Goal: Entertainment & Leisure: Consume media (video, audio)

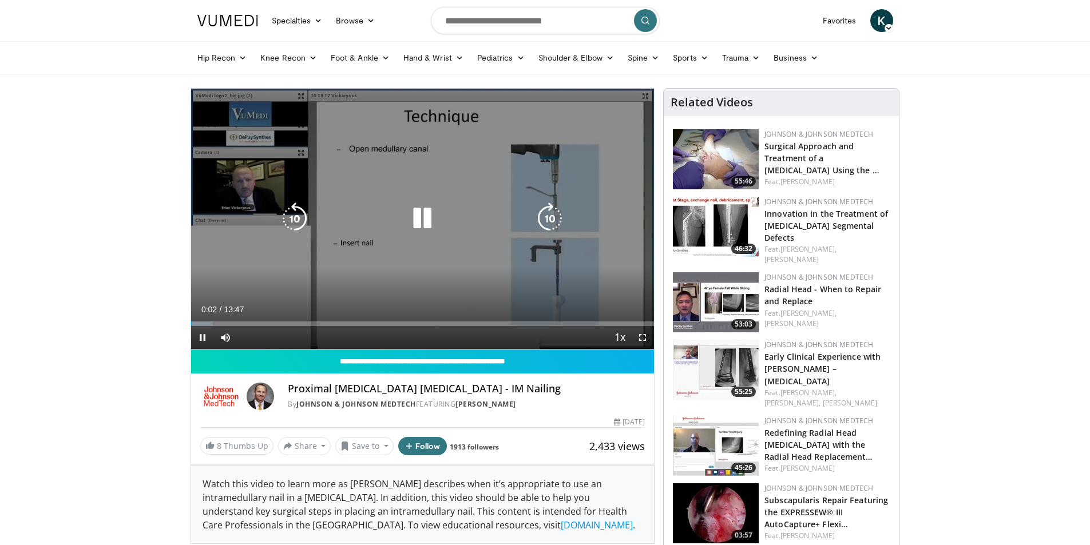
click at [419, 219] on icon "Video Player" at bounding box center [422, 219] width 32 height 32
click at [420, 217] on icon "Video Player" at bounding box center [422, 219] width 32 height 32
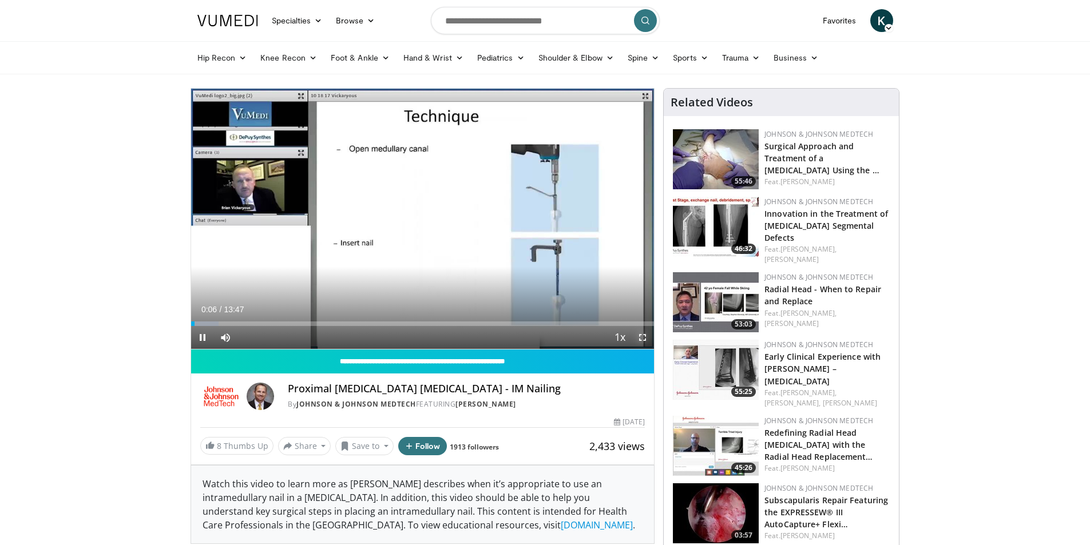
click at [645, 336] on span "Video Player" at bounding box center [642, 337] width 23 height 23
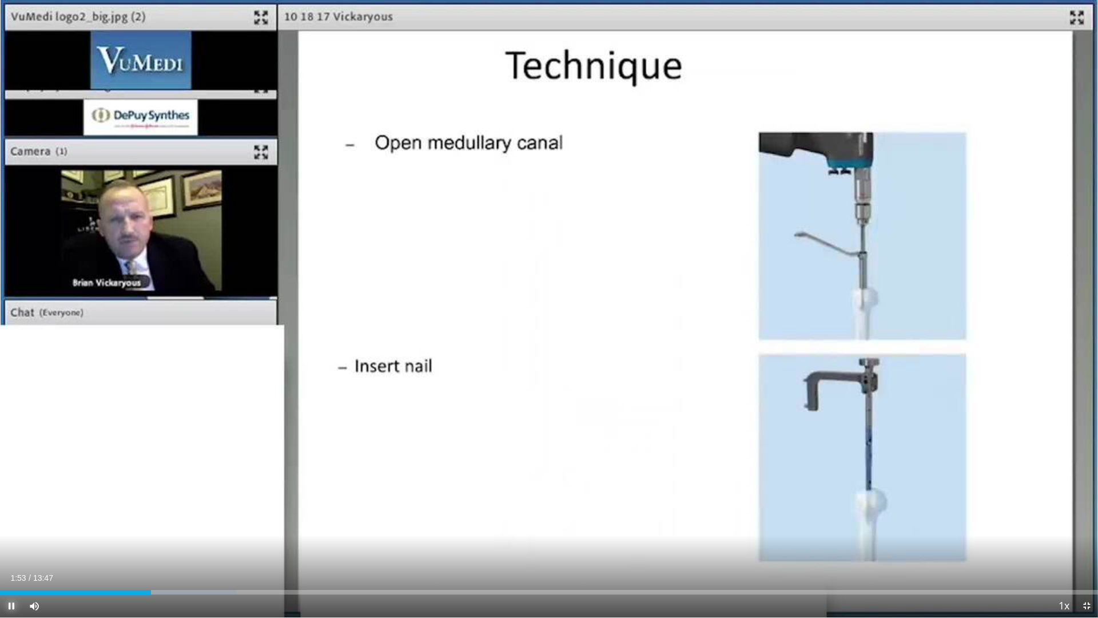
click at [13, 545] on span "Video Player" at bounding box center [11, 605] width 23 height 23
click at [11, 545] on span "Video Player" at bounding box center [11, 605] width 23 height 23
click at [11, 545] on video-js "**********" at bounding box center [549, 309] width 1098 height 618
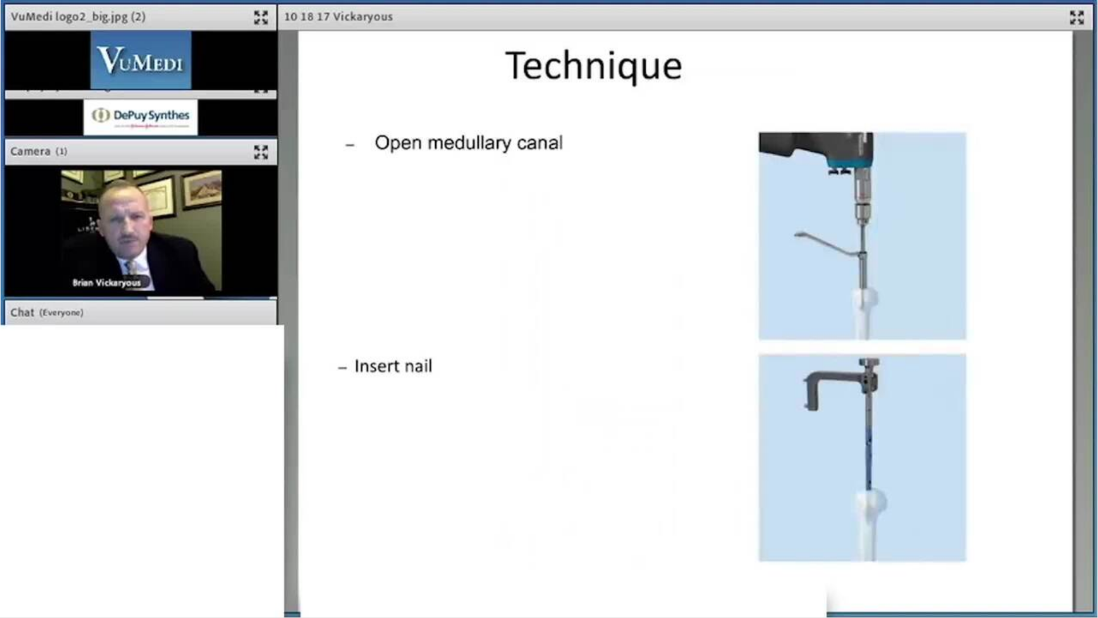
click at [11, 545] on div "10 seconds Tap to unmute" at bounding box center [549, 308] width 1098 height 617
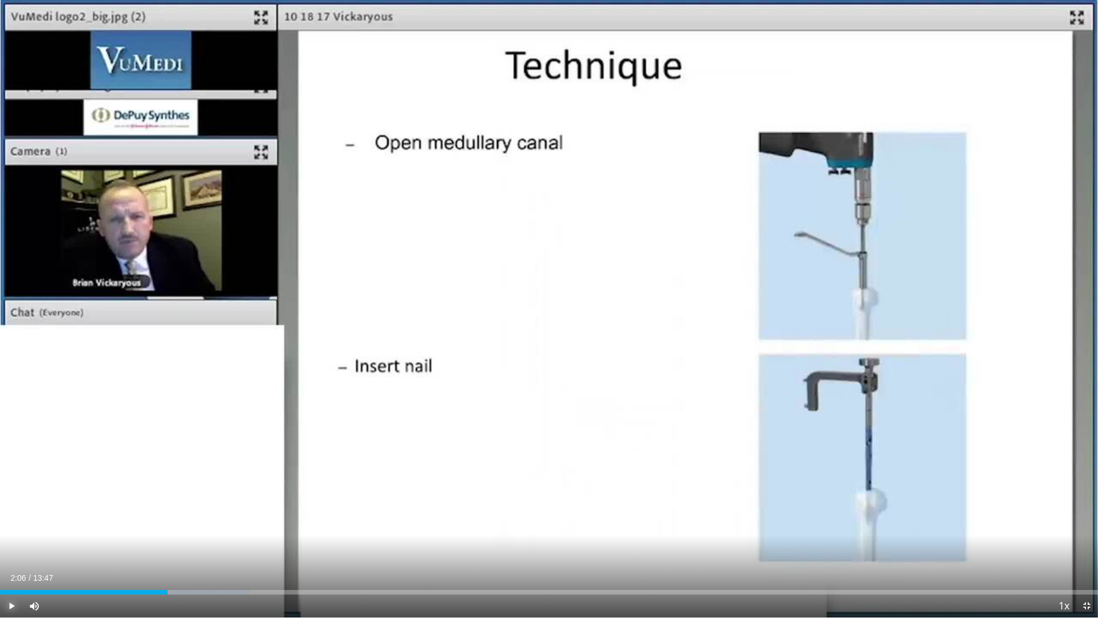
click at [11, 545] on span "Video Player" at bounding box center [11, 605] width 23 height 23
click at [11, 545] on video-js "**********" at bounding box center [549, 309] width 1098 height 618
click at [10, 545] on span "Video Player" at bounding box center [11, 605] width 23 height 23
click at [11, 545] on video-js "**********" at bounding box center [549, 309] width 1098 height 618
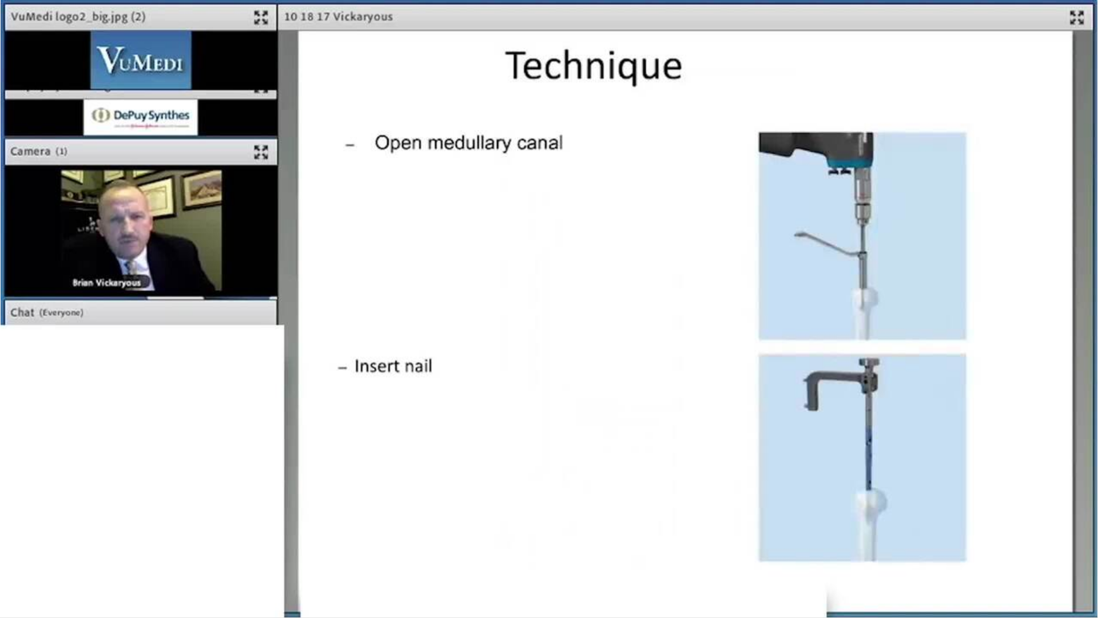
click at [11, 545] on div "10 seconds Tap to unmute" at bounding box center [549, 308] width 1098 height 617
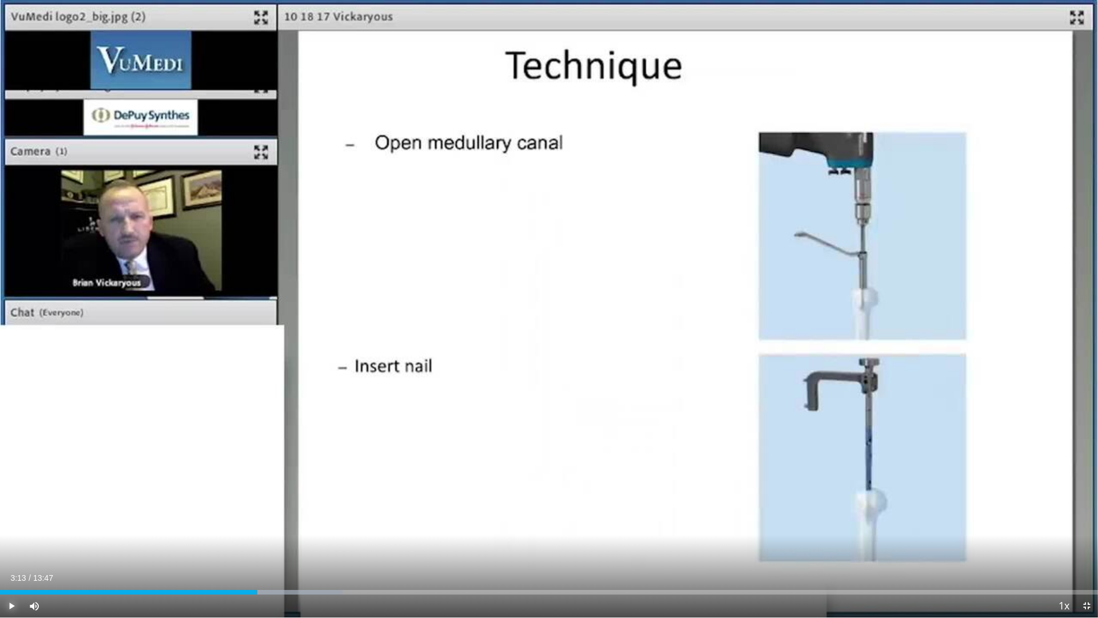
click at [11, 545] on span "Video Player" at bounding box center [11, 605] width 23 height 23
click at [11, 545] on video-js "**********" at bounding box center [549, 309] width 1098 height 618
click at [13, 545] on span "Video Player" at bounding box center [11, 605] width 23 height 23
click at [10, 545] on span "Video Player" at bounding box center [11, 605] width 23 height 23
click at [14, 545] on span "Video Player" at bounding box center [11, 605] width 23 height 23
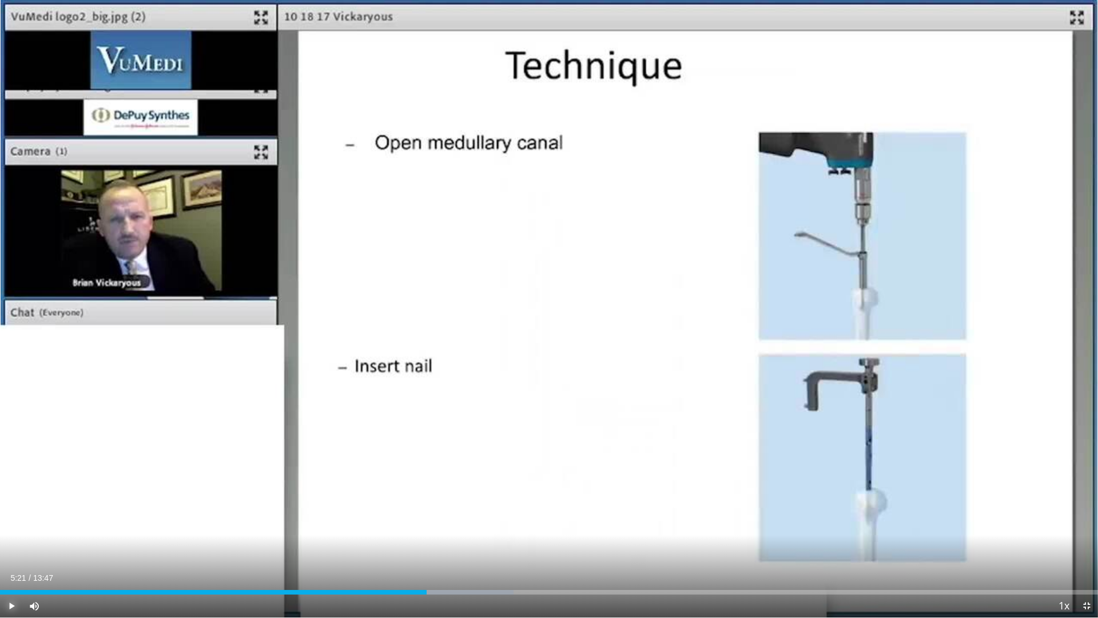
click at [14, 545] on span "Video Player" at bounding box center [11, 605] width 23 height 23
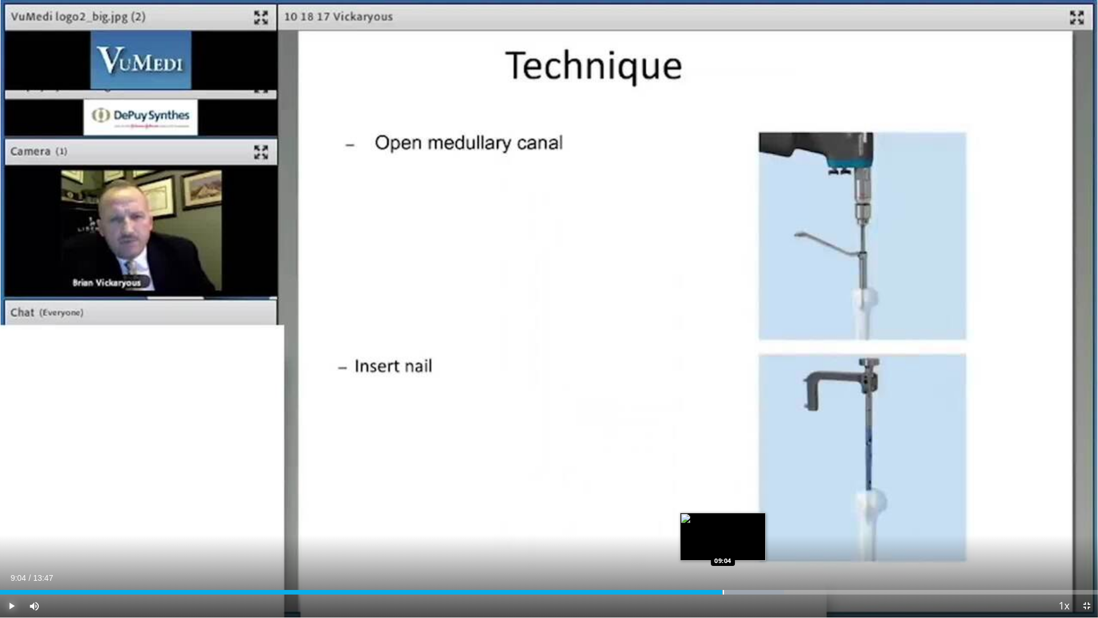
click at [723, 545] on div "Progress Bar" at bounding box center [723, 592] width 1 height 5
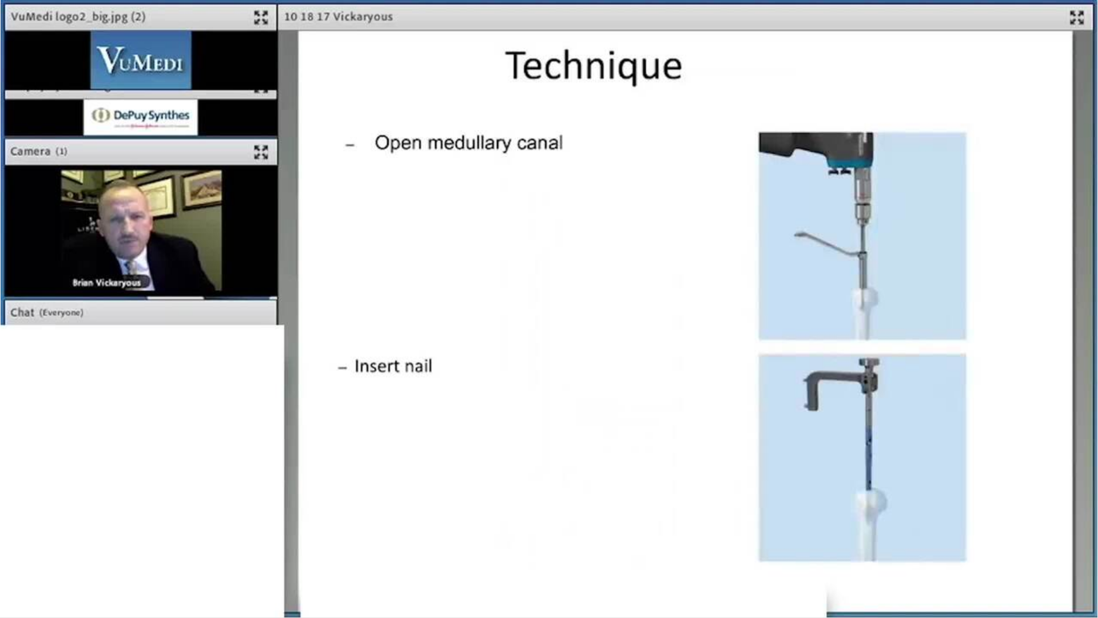
click at [10, 545] on div "10 seconds Tap to unmute" at bounding box center [549, 308] width 1098 height 617
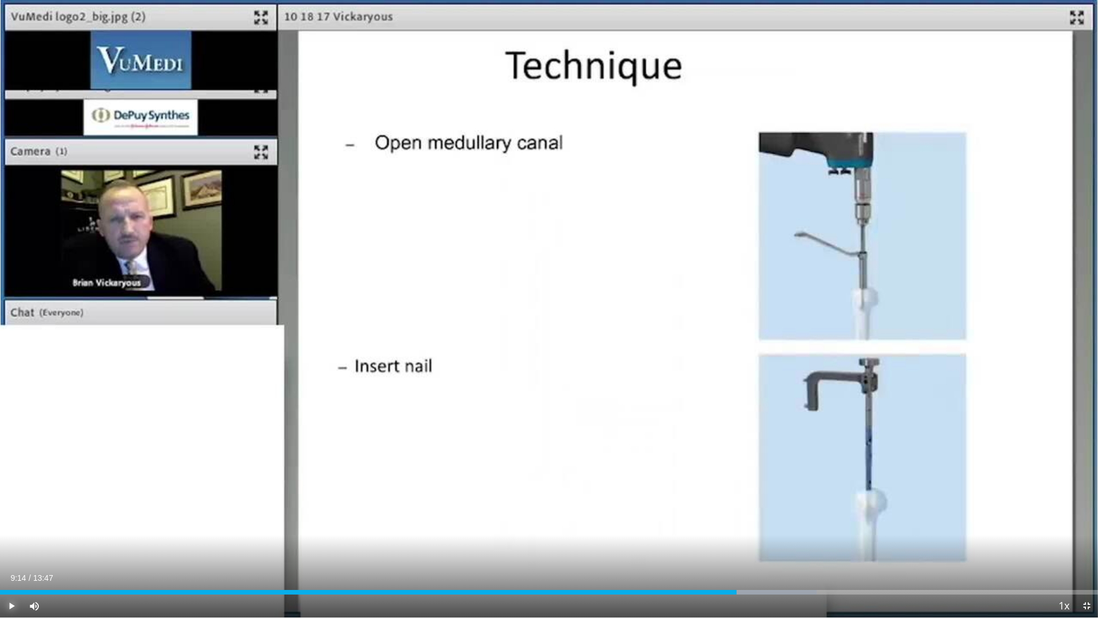
click at [10, 545] on span "Video Player" at bounding box center [11, 605] width 23 height 23
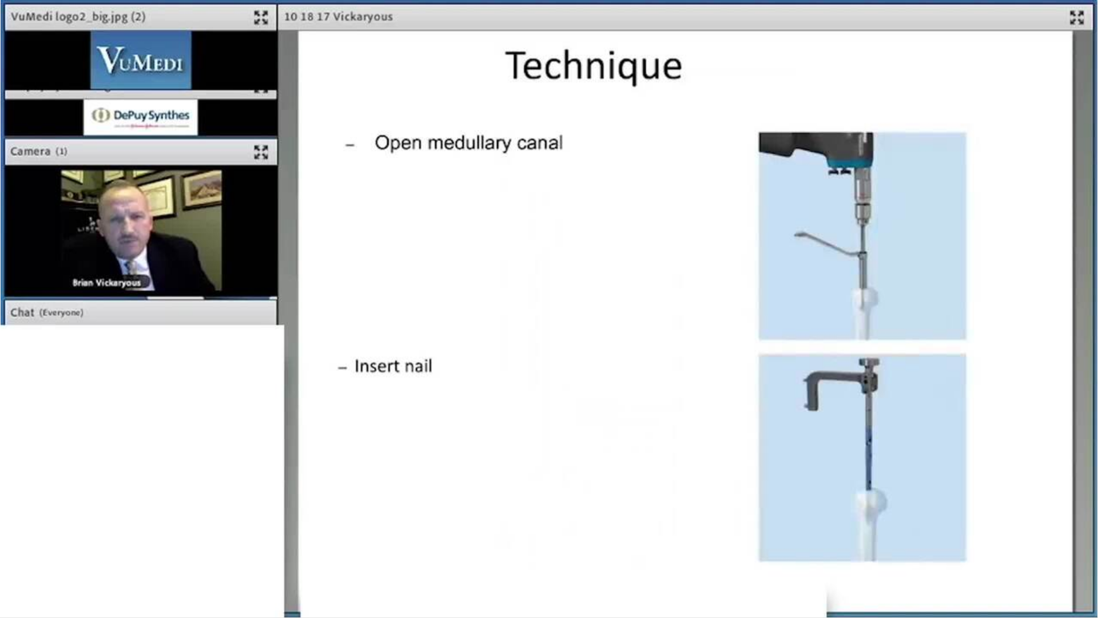
click at [10, 545] on div "10 seconds Tap to unmute" at bounding box center [549, 308] width 1098 height 617
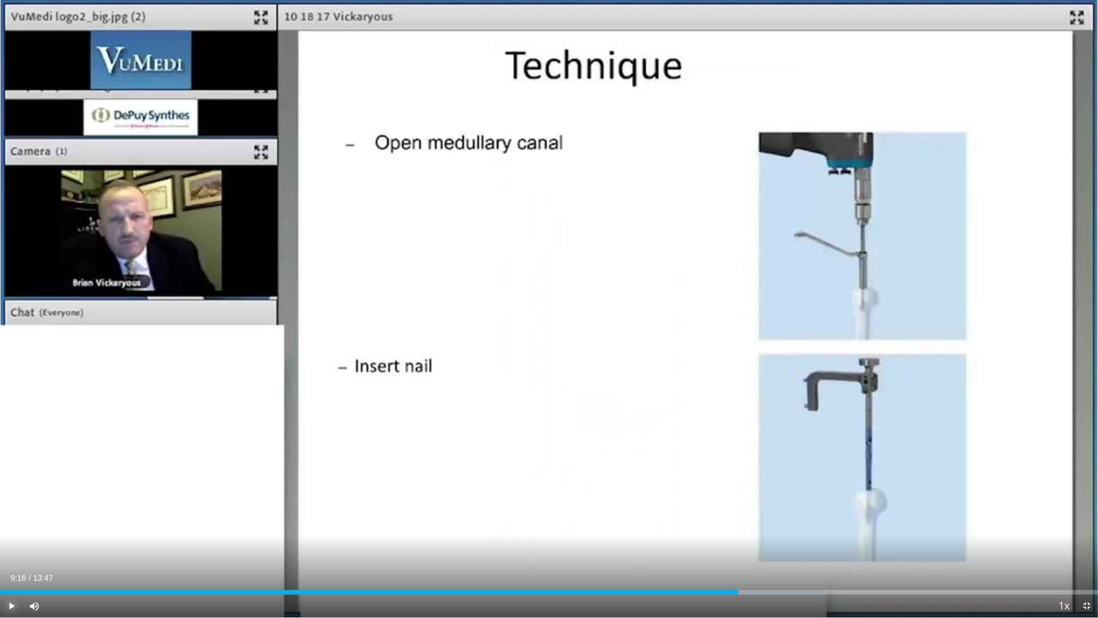
click at [11, 545] on span "Video Player" at bounding box center [11, 605] width 23 height 23
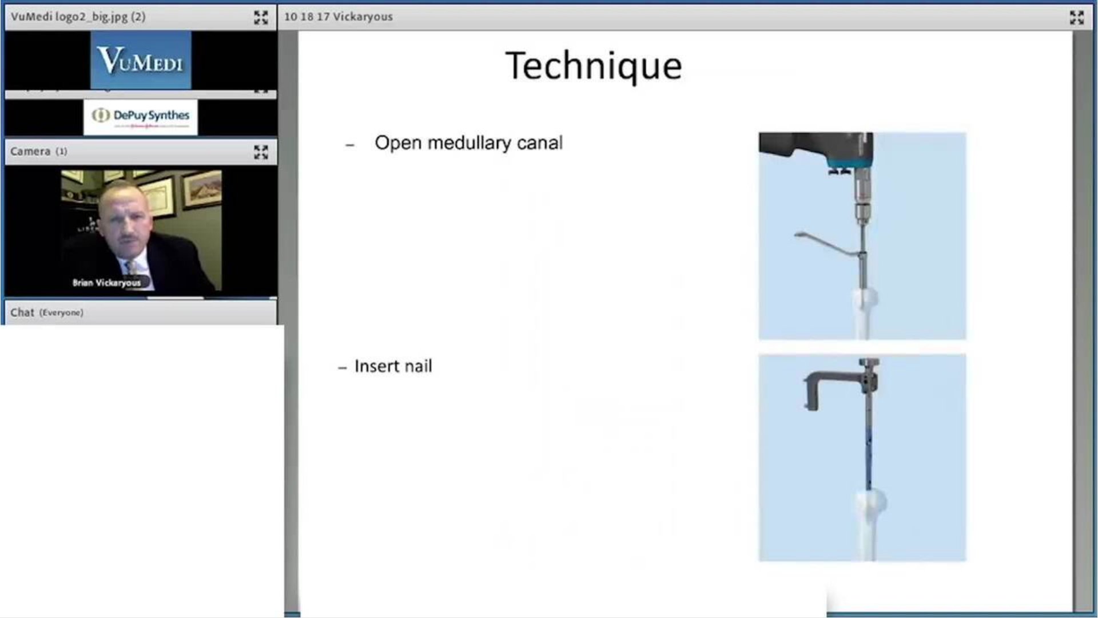
click at [11, 545] on video-js "**********" at bounding box center [549, 309] width 1098 height 618
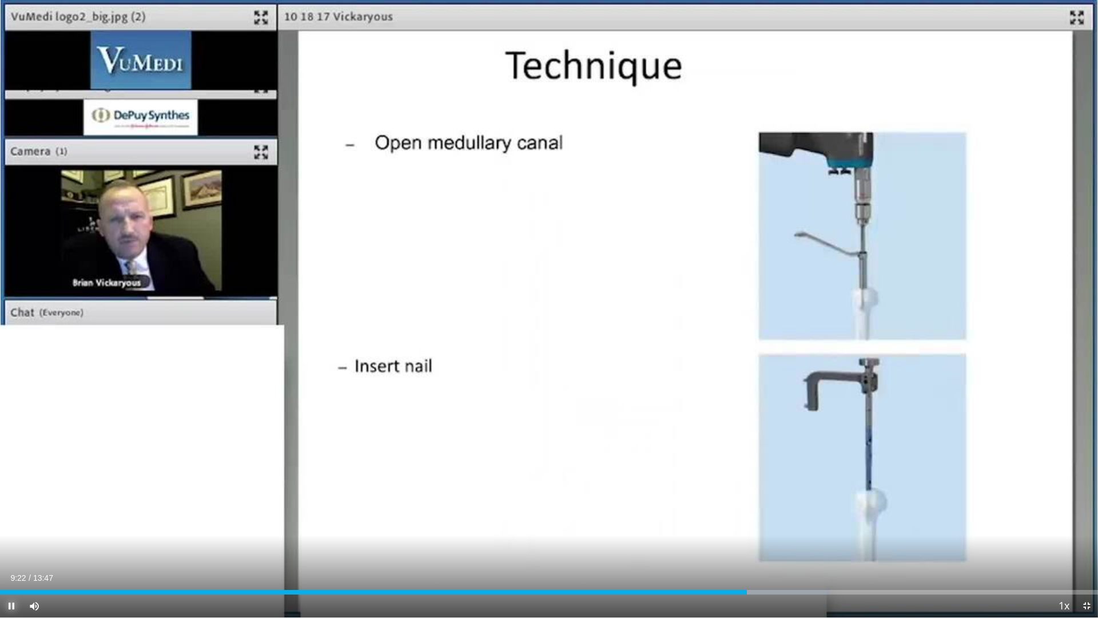
click at [9, 545] on span "Video Player" at bounding box center [11, 605] width 23 height 23
click at [10, 545] on span "Video Player" at bounding box center [11, 605] width 23 height 23
click at [11, 545] on span "Video Player" at bounding box center [11, 605] width 23 height 23
click at [11, 545] on video-js "**********" at bounding box center [549, 309] width 1098 height 618
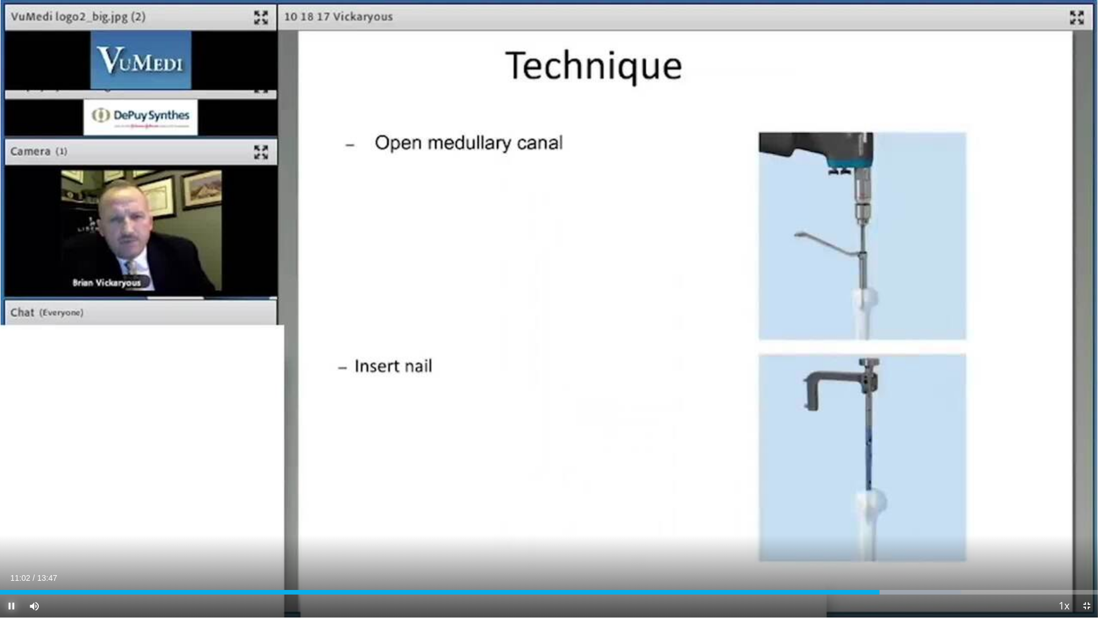
click at [7, 545] on span "Video Player" at bounding box center [11, 605] width 23 height 23
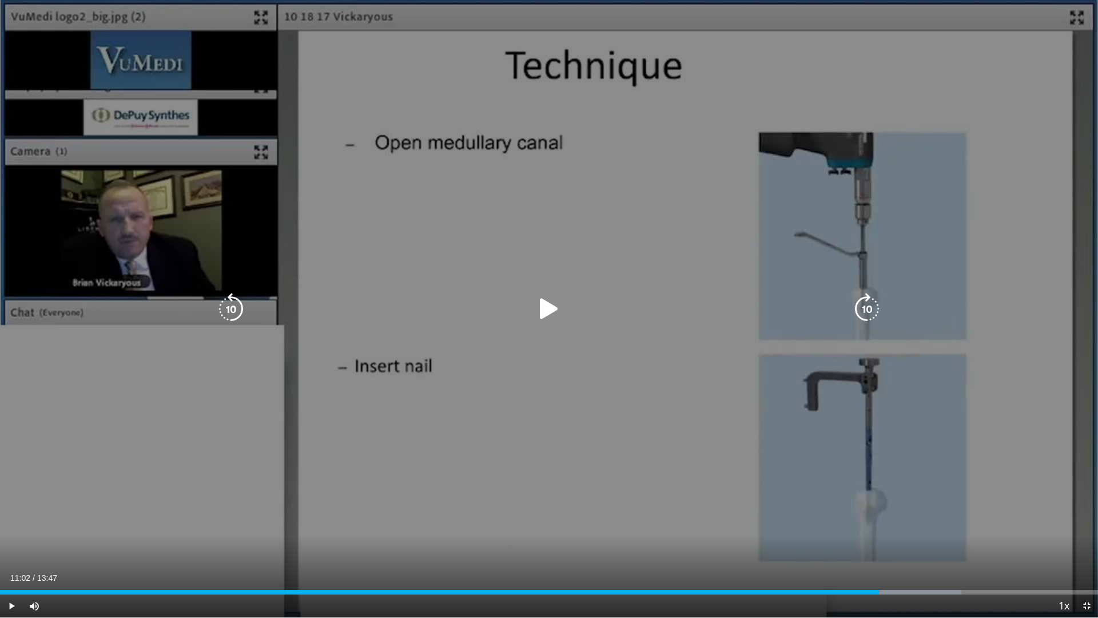
click at [547, 308] on icon "Video Player" at bounding box center [549, 309] width 32 height 32
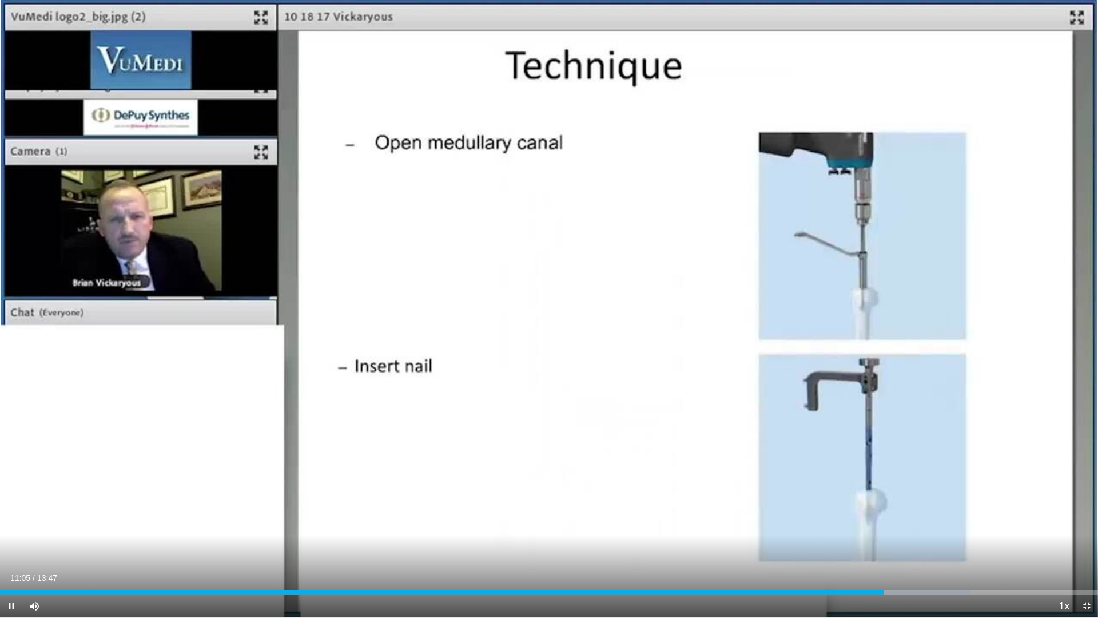
click at [547, 307] on div "10 seconds Tap to unmute" at bounding box center [549, 308] width 1098 height 617
click at [1087, 545] on span "Video Player" at bounding box center [1087, 605] width 23 height 23
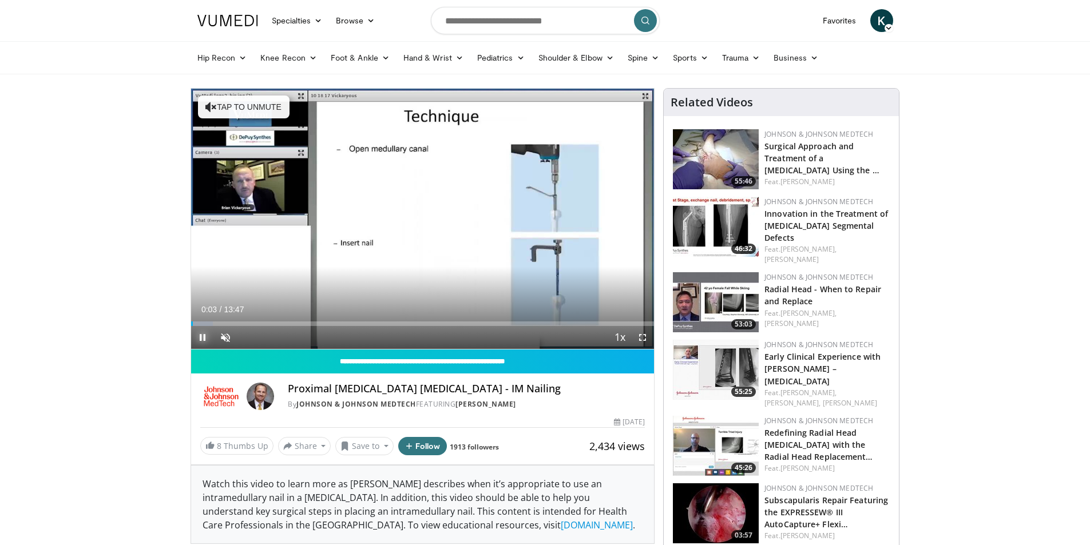
click at [203, 335] on span "Video Player" at bounding box center [202, 337] width 23 height 23
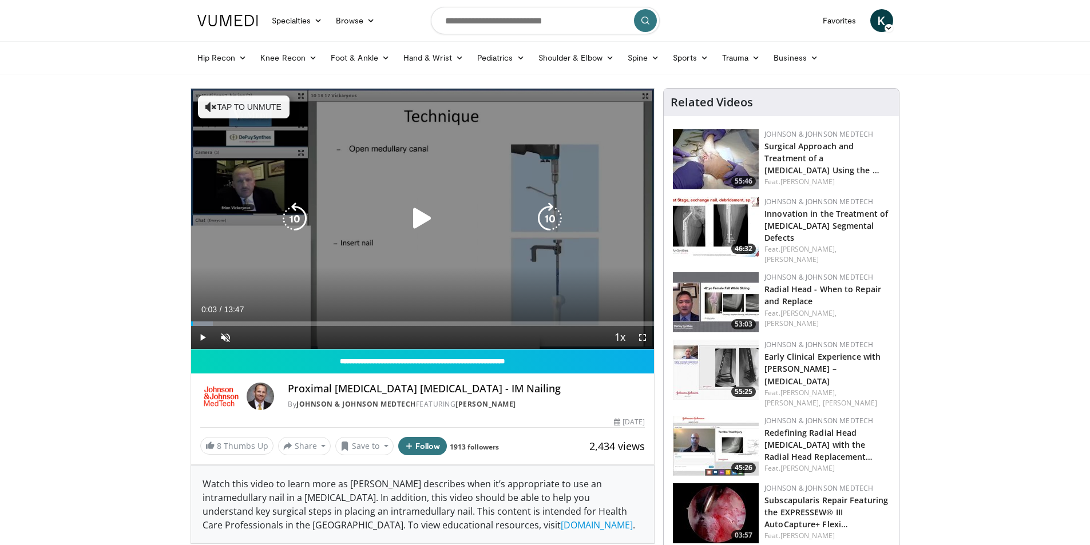
click at [418, 219] on icon "Video Player" at bounding box center [422, 219] width 32 height 32
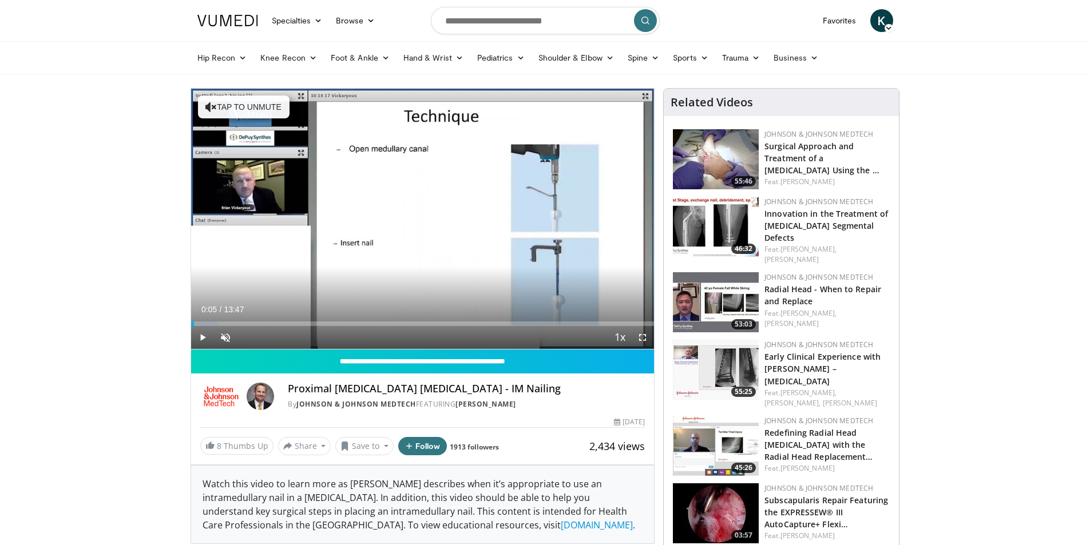
click at [418, 219] on div "10 seconds Tap to unmute" at bounding box center [422, 219] width 463 height 260
click at [428, 318] on div "Loaded : 5.99% 00:08 07:03" at bounding box center [422, 320] width 463 height 11
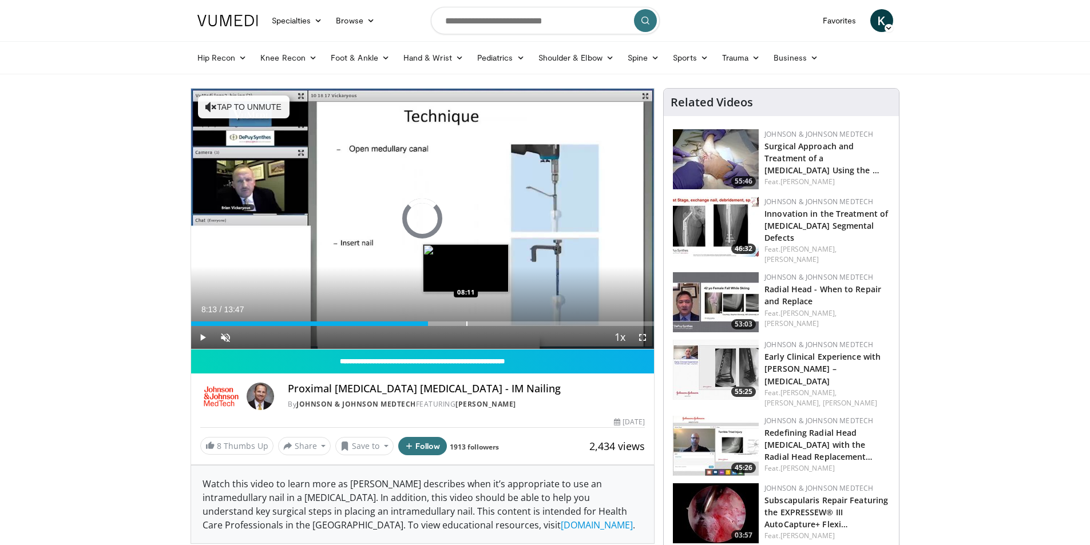
click at [467, 323] on div "Progress Bar" at bounding box center [466, 324] width 1 height 5
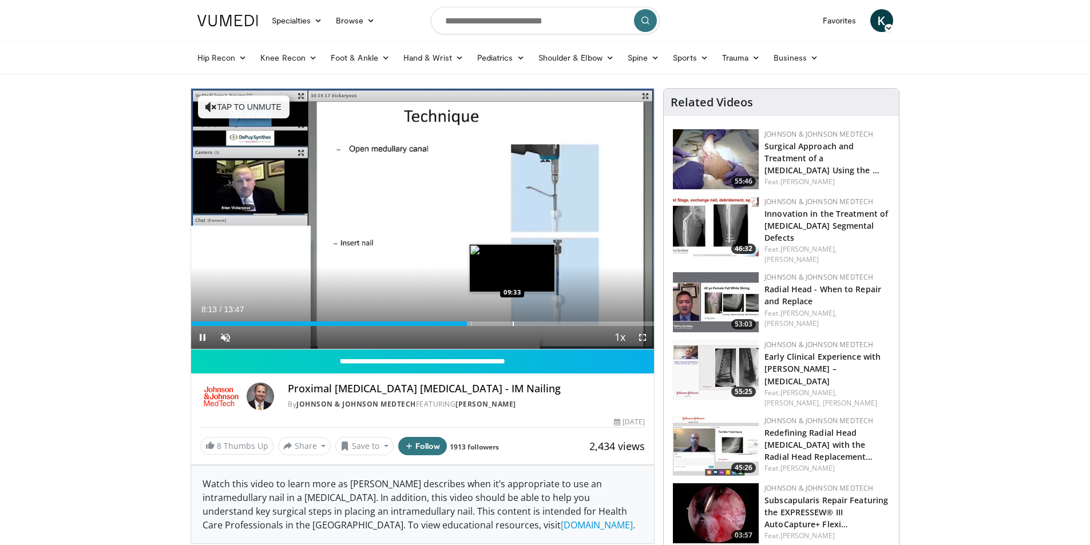
click at [513, 318] on video-js "**********" at bounding box center [422, 219] width 463 height 261
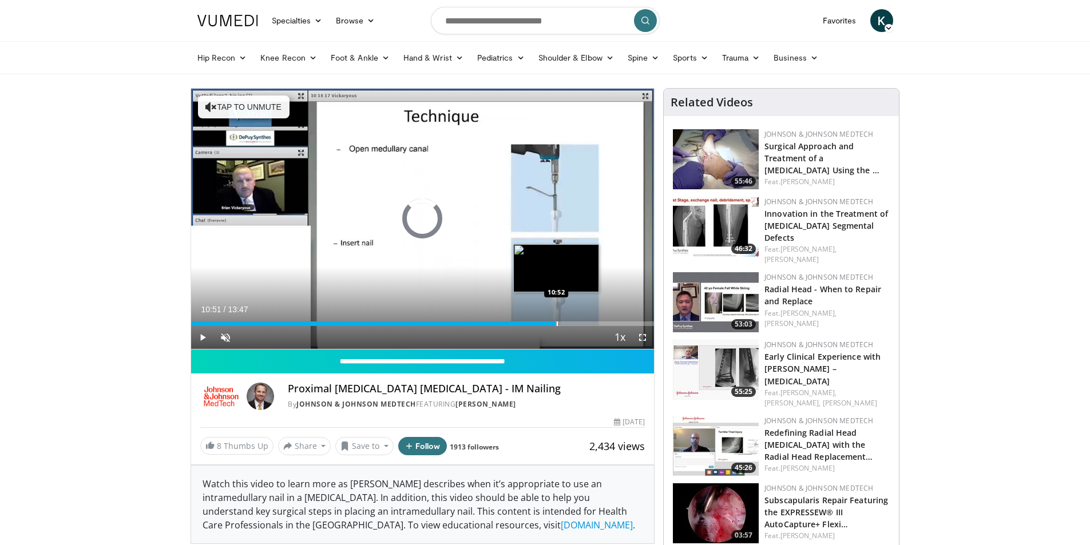
click at [557, 324] on div "Progress Bar" at bounding box center [557, 324] width 1 height 5
click at [203, 338] on span "Video Player" at bounding box center [202, 337] width 23 height 23
click at [644, 336] on span "Video Player" at bounding box center [642, 337] width 23 height 23
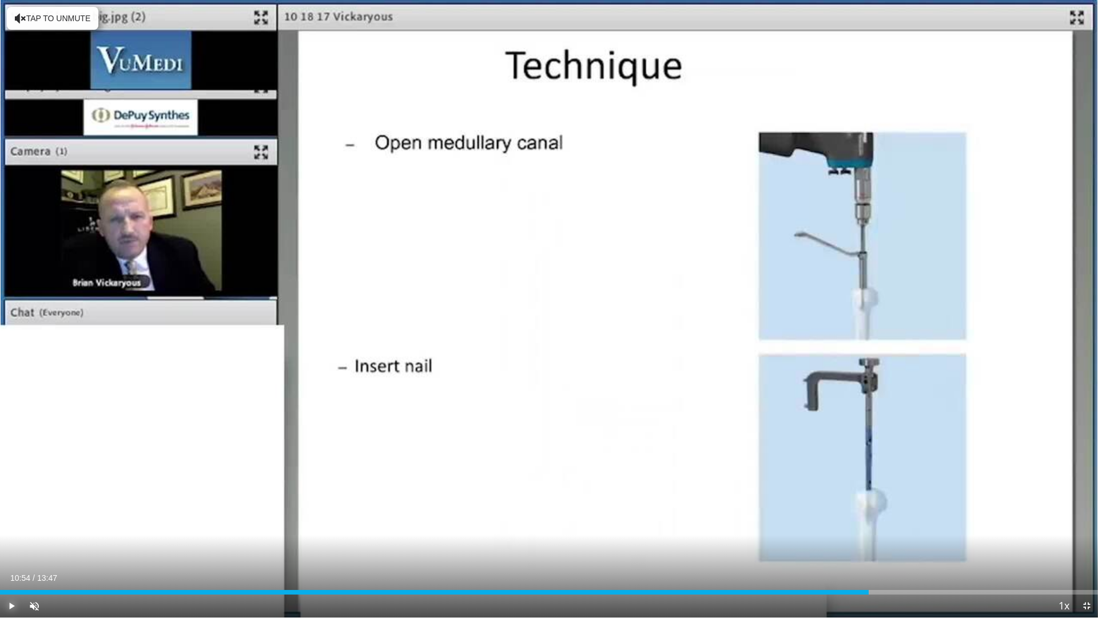
click at [14, 545] on span "Video Player" at bounding box center [11, 605] width 23 height 23
click at [11, 545] on span "Video Player" at bounding box center [11, 605] width 23 height 23
click at [9, 545] on span "Video Player" at bounding box center [11, 605] width 23 height 23
click at [11, 545] on span "Video Player" at bounding box center [11, 605] width 23 height 23
click at [12, 545] on span "Video Player" at bounding box center [11, 605] width 23 height 23
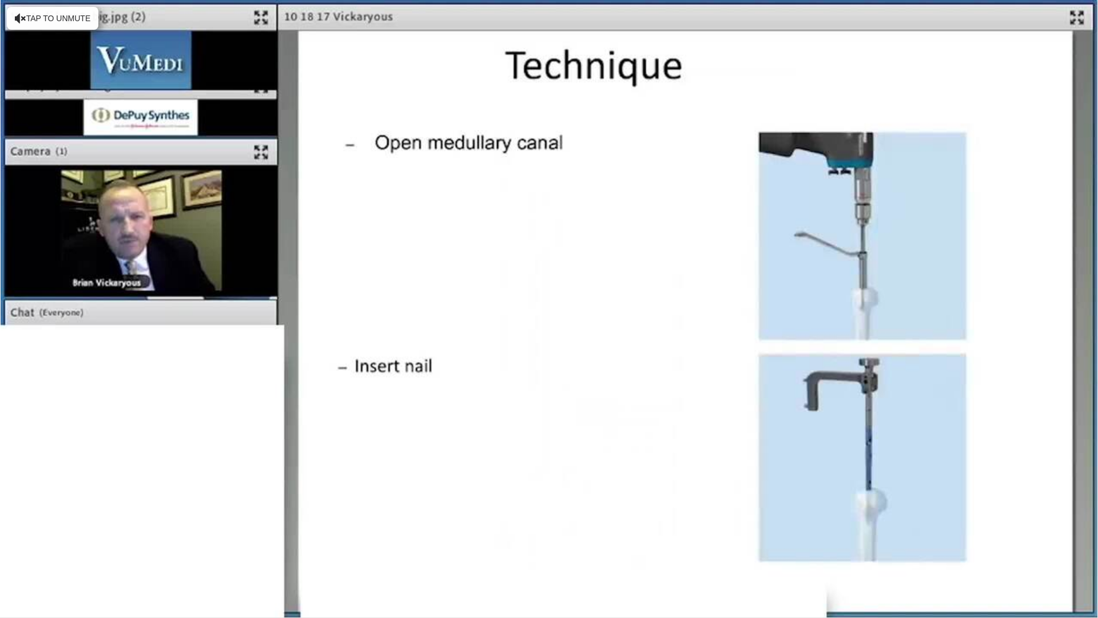
click at [10, 545] on video-js "**********" at bounding box center [549, 309] width 1098 height 618
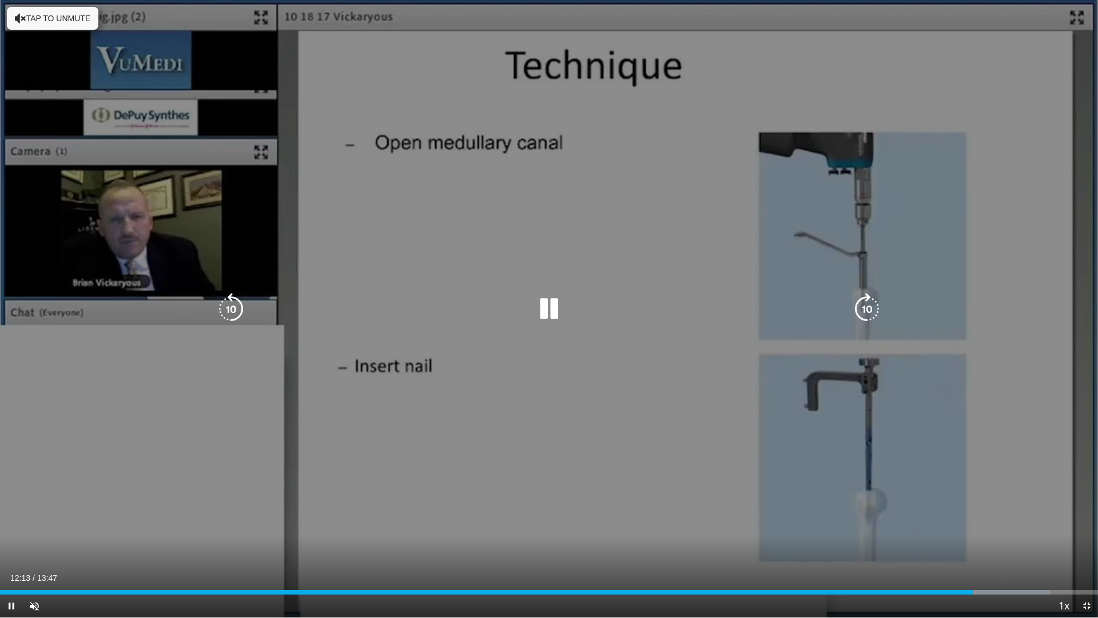
click at [229, 306] on icon "Video Player" at bounding box center [231, 309] width 32 height 32
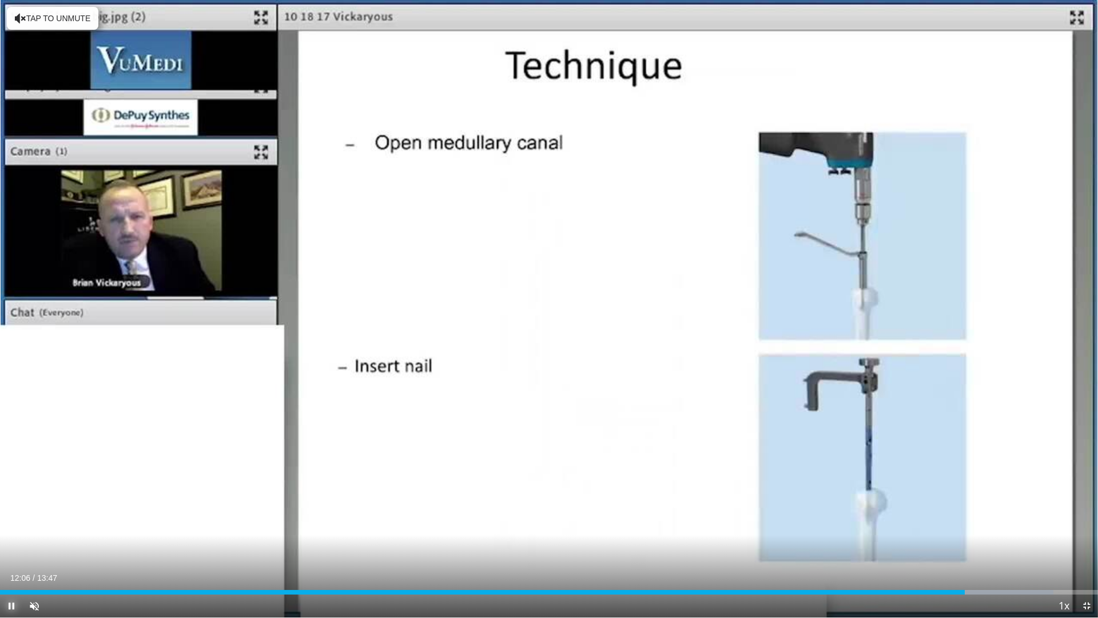
click at [5, 545] on span "Video Player" at bounding box center [11, 605] width 23 height 23
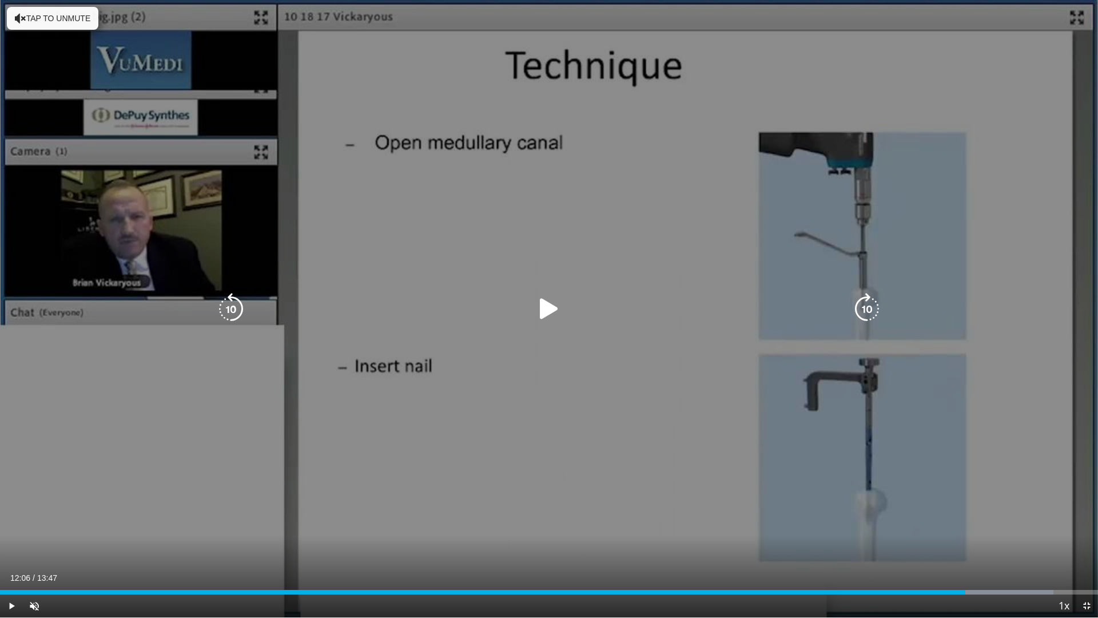
click at [543, 309] on icon "Video Player" at bounding box center [549, 309] width 32 height 32
click at [231, 308] on icon "Video Player" at bounding box center [231, 309] width 32 height 32
click at [549, 304] on icon "Video Player" at bounding box center [549, 309] width 32 height 32
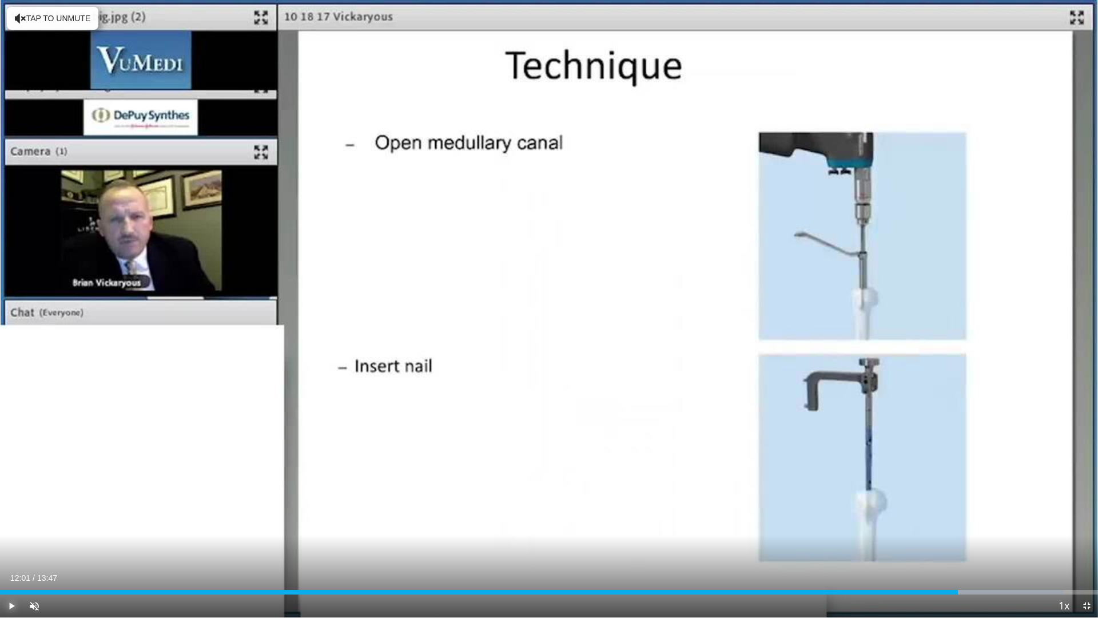
click at [10, 545] on span "Video Player" at bounding box center [11, 605] width 23 height 23
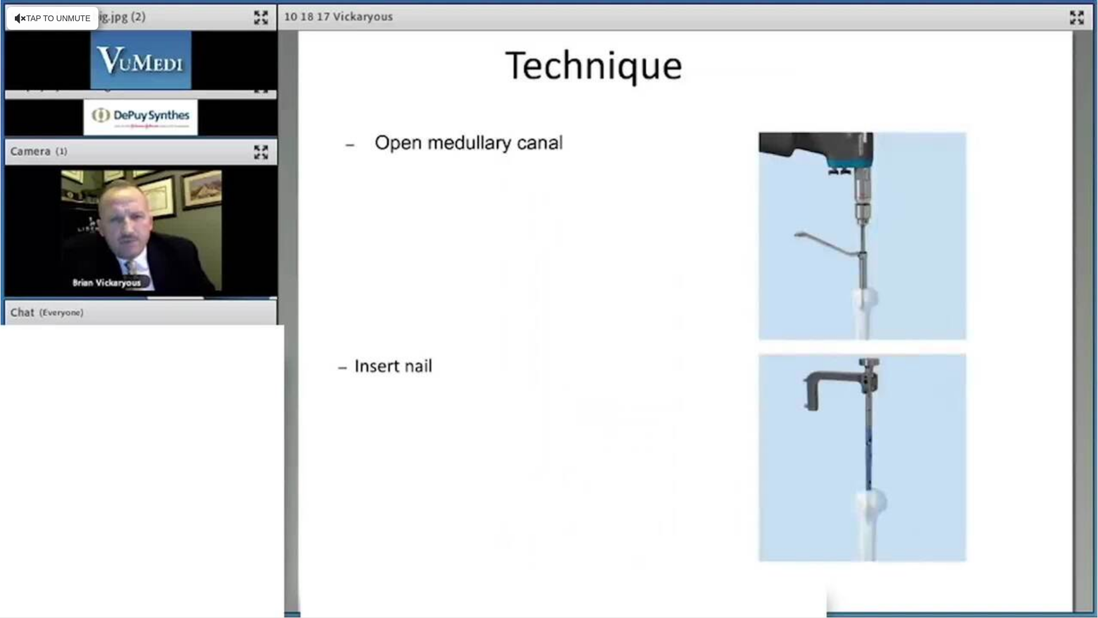
click at [10, 545] on video-js "**********" at bounding box center [549, 309] width 1098 height 618
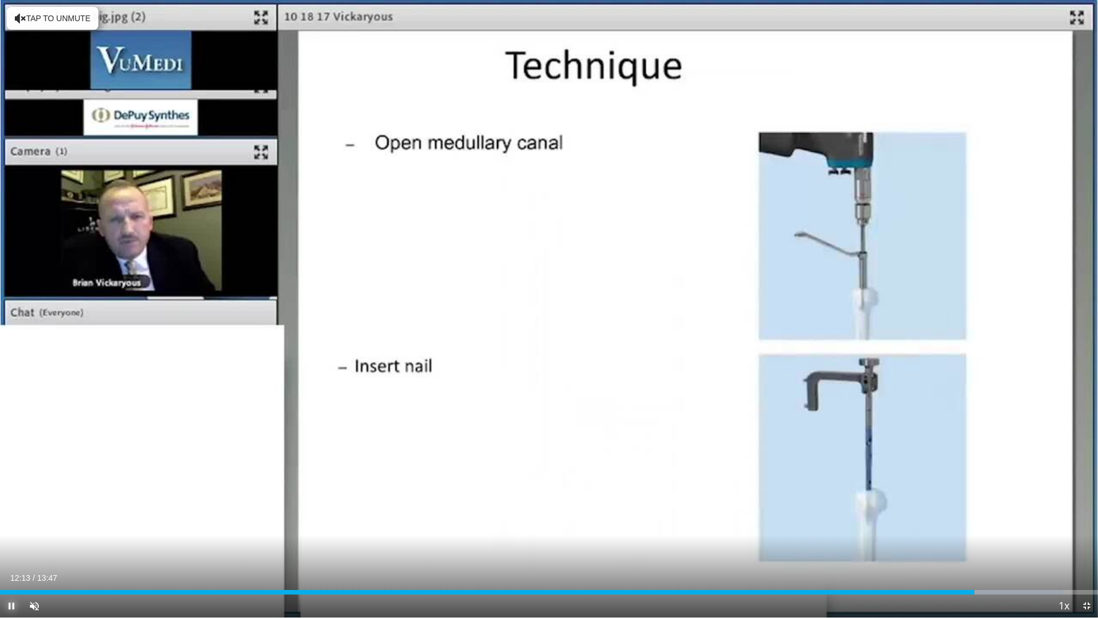
click at [14, 545] on span "Video Player" at bounding box center [11, 605] width 23 height 23
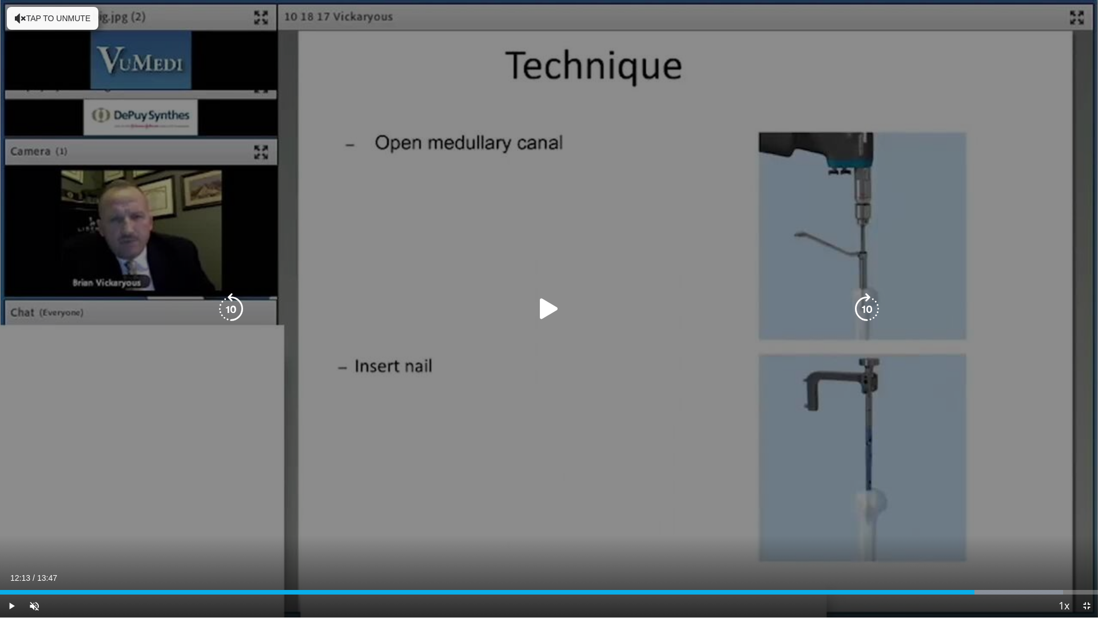
click at [549, 305] on icon "Video Player" at bounding box center [549, 309] width 32 height 32
click at [552, 305] on icon "Video Player" at bounding box center [549, 309] width 32 height 32
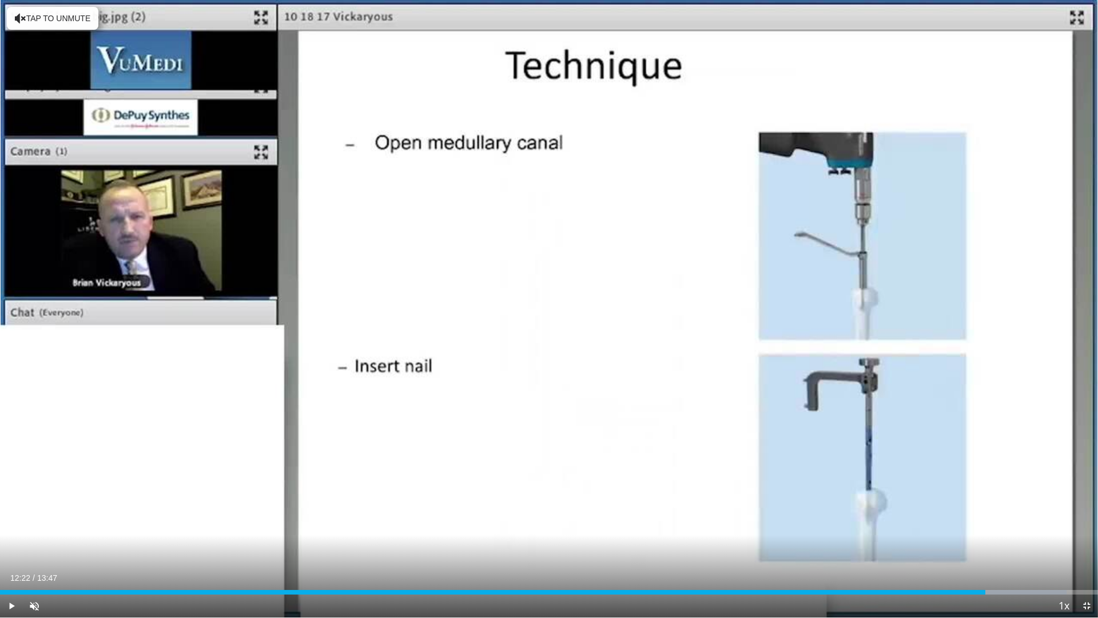
click at [568, 545] on div "Current Time 12:22 / Duration 13:47 Play Skip Backward Skip Forward Unmute 0% L…" at bounding box center [549, 605] width 1098 height 23
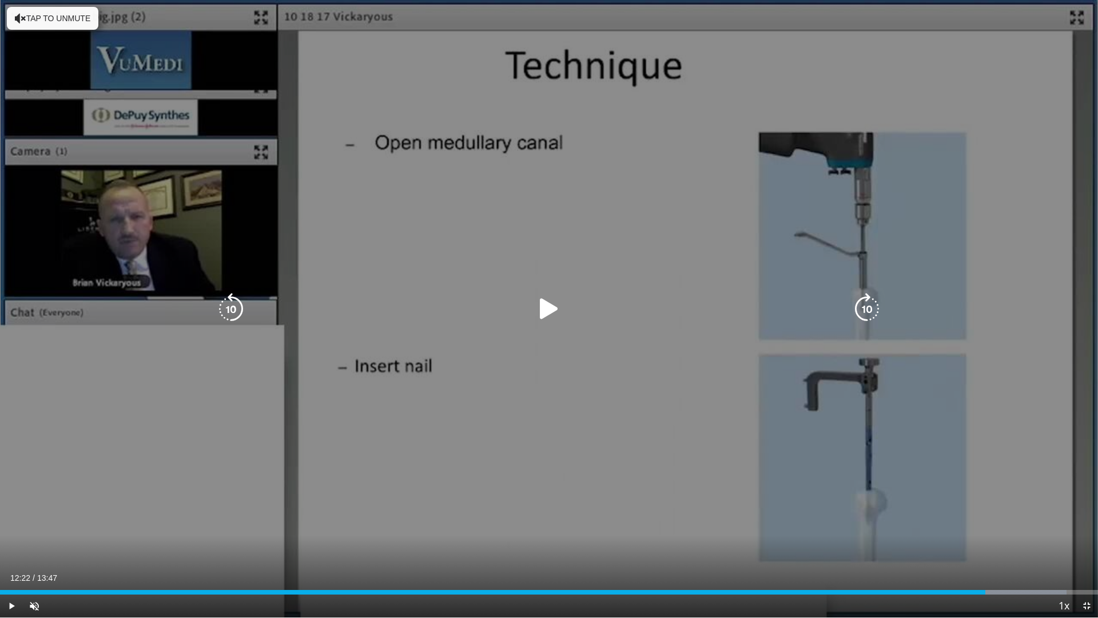
click at [580, 545] on div "20 seconds Tap to unmute" at bounding box center [549, 308] width 1098 height 617
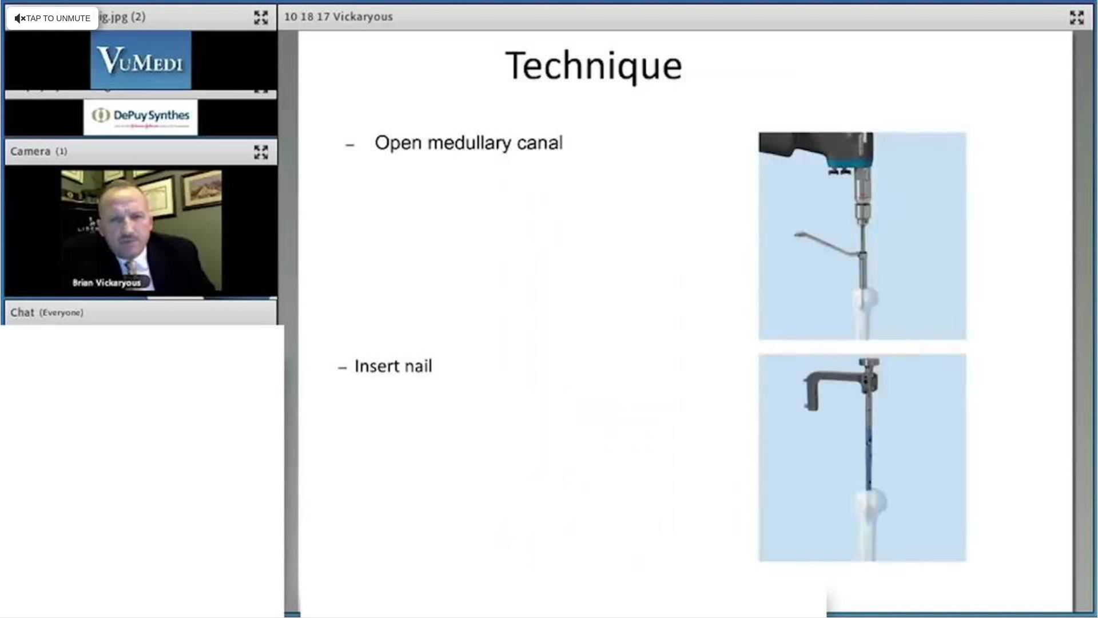
click at [579, 545] on div "20 seconds Tap to unmute" at bounding box center [549, 308] width 1098 height 617
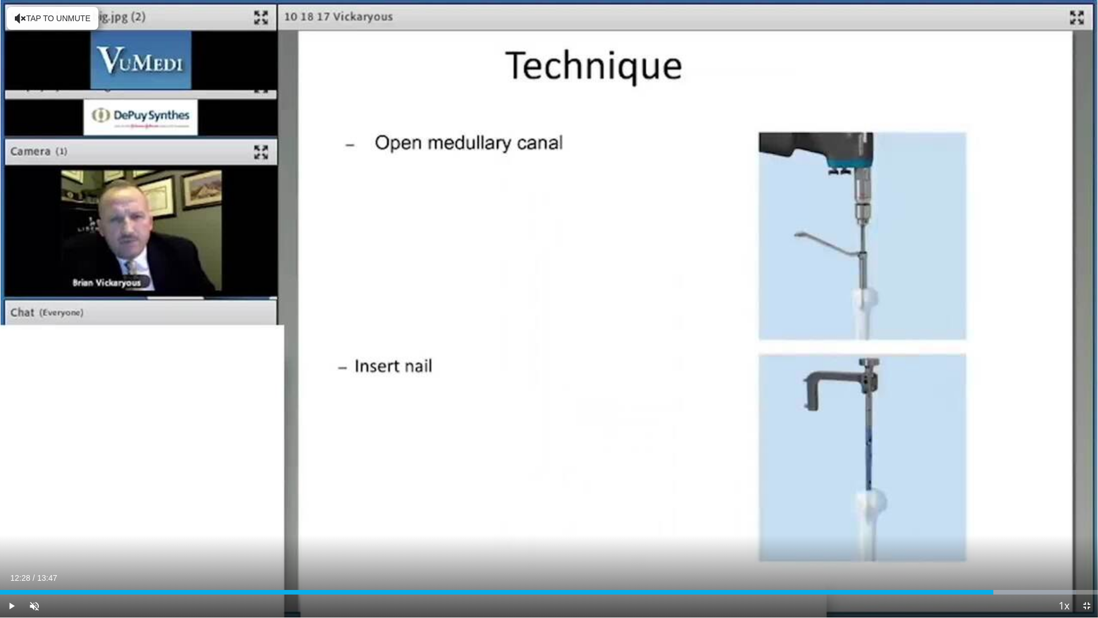
click at [557, 545] on div "Current Time 12:28 / Duration 13:47 Play Skip Backward Skip Forward Unmute 0% L…" at bounding box center [549, 605] width 1098 height 23
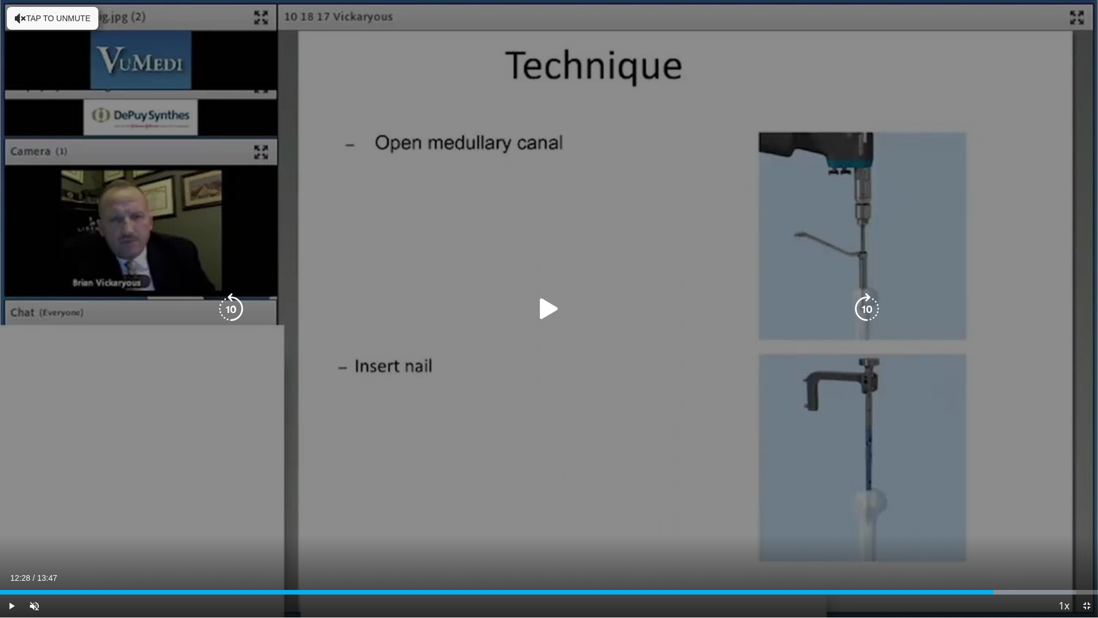
click at [561, 545] on div "20 seconds Tap to unmute" at bounding box center [549, 308] width 1098 height 617
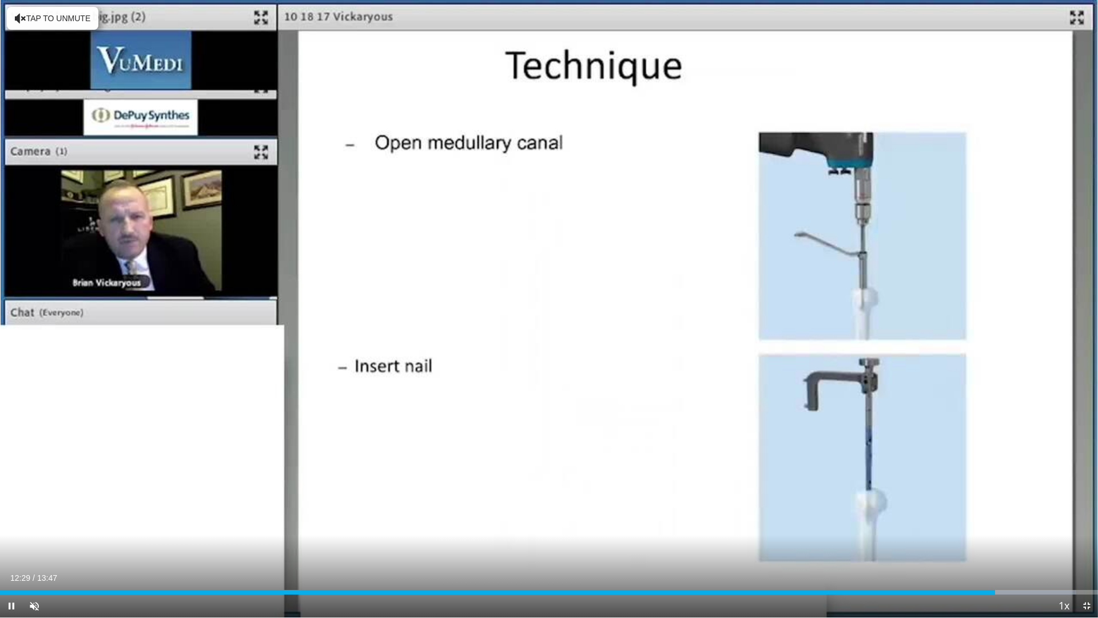
click at [544, 545] on div "Current Time 12:29 / Duration 13:47 Pause Skip Backward Skip Forward Unmute 0% …" at bounding box center [549, 605] width 1098 height 23
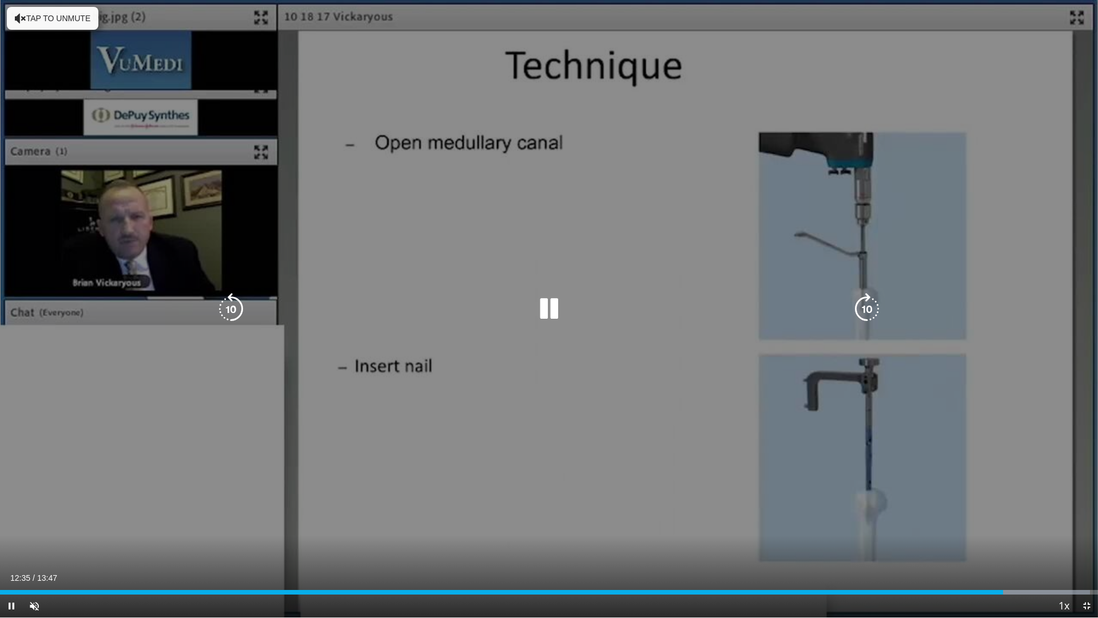
click at [553, 479] on div "20 seconds Tap to unmute" at bounding box center [549, 308] width 1098 height 617
click at [231, 308] on icon "Video Player" at bounding box center [231, 309] width 32 height 32
click at [542, 310] on icon "Video Player" at bounding box center [549, 309] width 32 height 32
click at [583, 545] on div "10 seconds Tap to unmute" at bounding box center [549, 308] width 1098 height 617
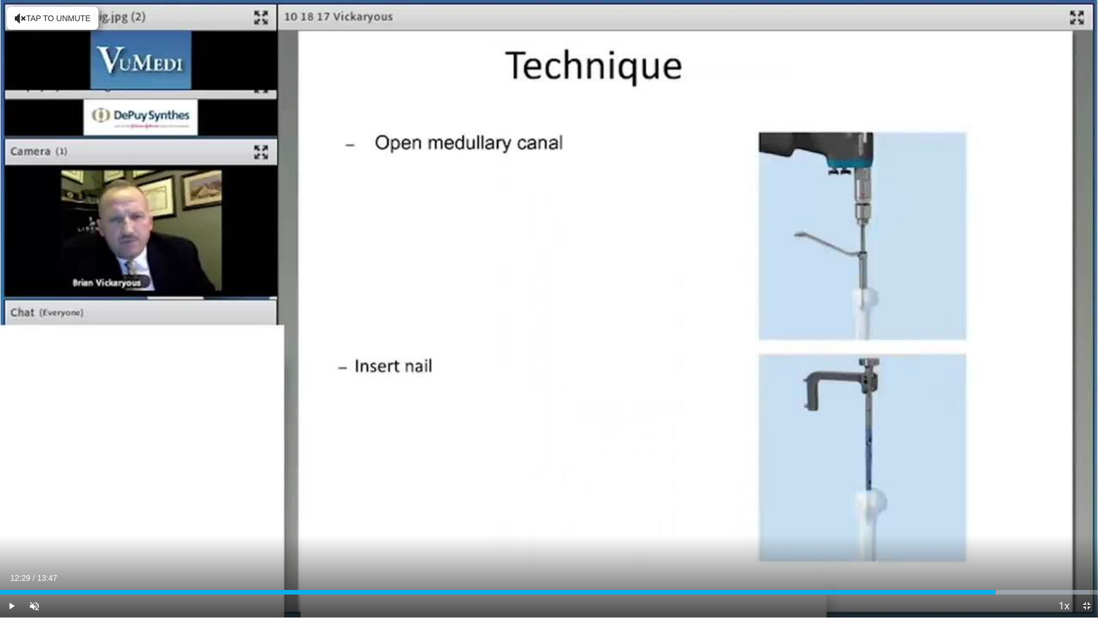
click at [584, 545] on div "Current Time 12:29 / Duration 13:47 Play Skip Backward Skip Forward Unmute 0% L…" at bounding box center [549, 605] width 1098 height 23
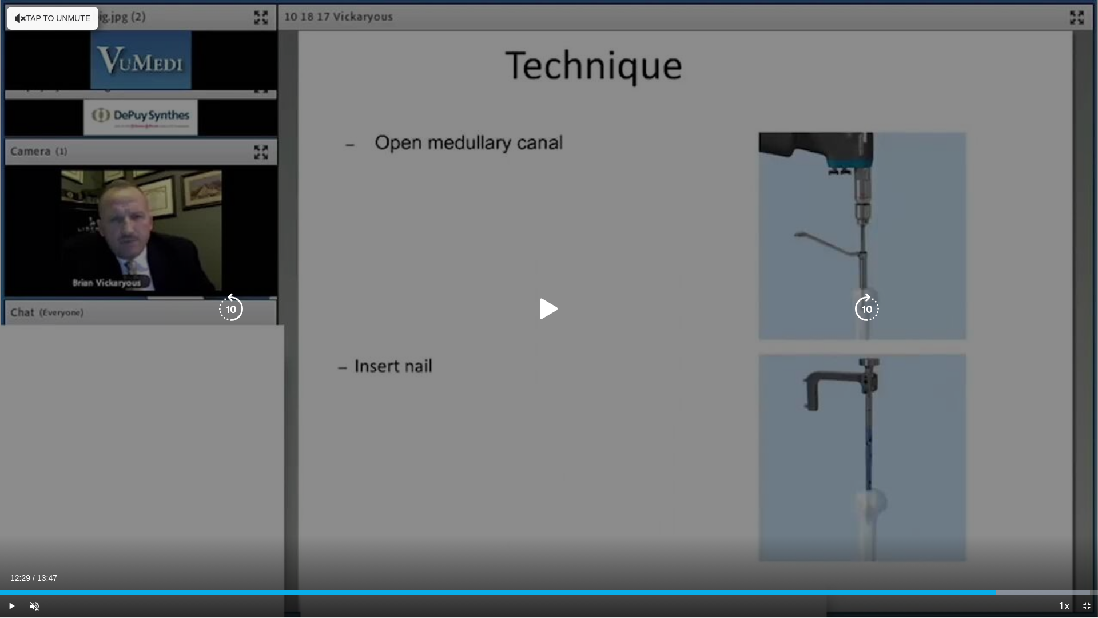
click at [619, 545] on div "10 seconds Tap to unmute" at bounding box center [549, 308] width 1098 height 617
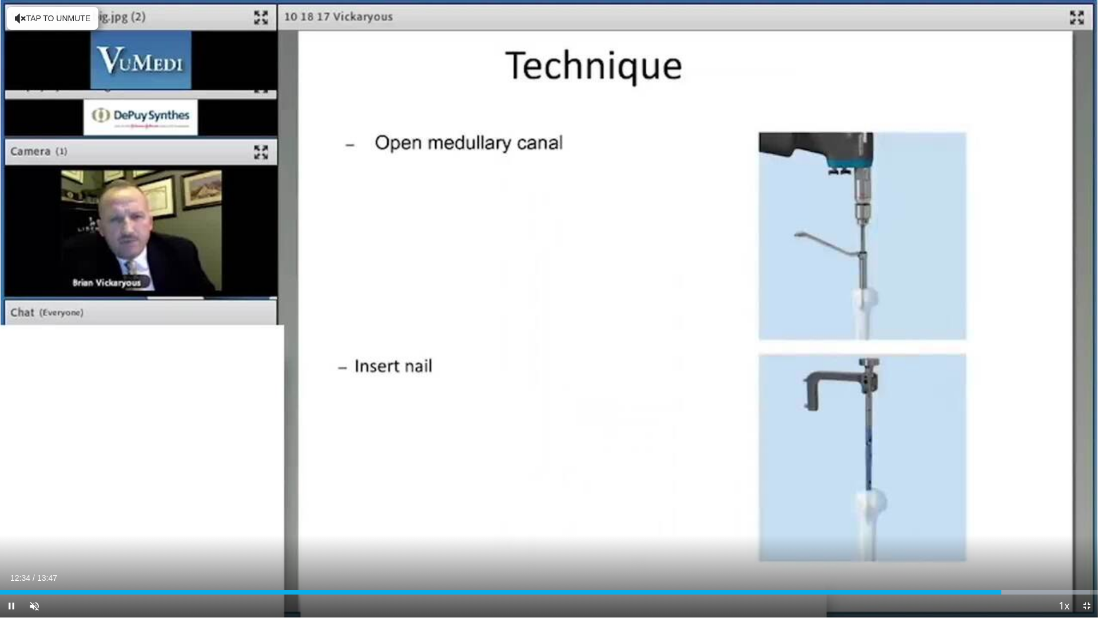
click at [626, 545] on div "Current Time 12:34 / Duration 13:47 Pause Skip Backward Skip Forward Unmute 0% …" at bounding box center [549, 605] width 1098 height 23
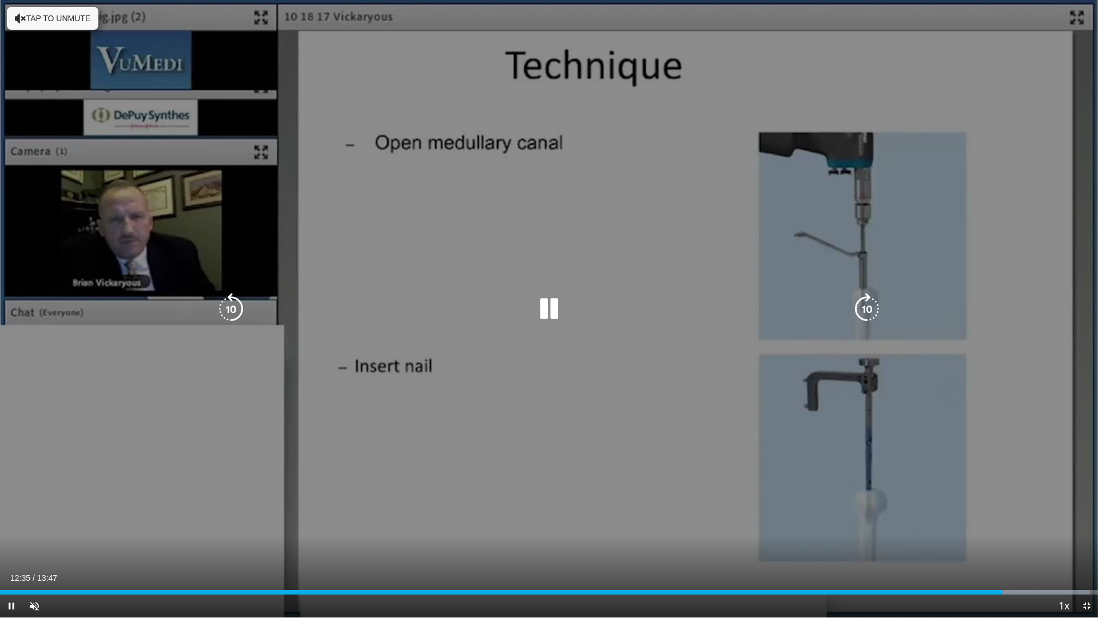
click at [629, 545] on div "10 seconds Tap to unmute" at bounding box center [549, 308] width 1098 height 617
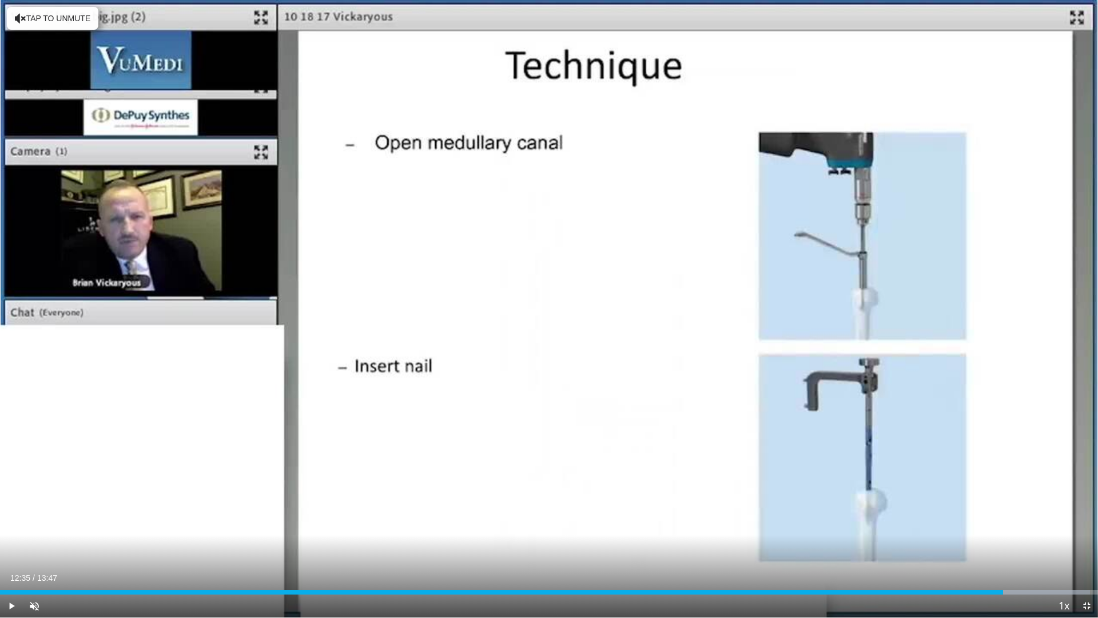
click at [627, 545] on div "Current Time 12:35 / Duration 13:47" at bounding box center [549, 578] width 1098 height 10
click at [11, 545] on span "Video Player" at bounding box center [11, 605] width 23 height 23
click at [589, 545] on div "Current Time 12:47 / Duration 13:47 Pause Skip Backward Skip Forward Unmute 0% …" at bounding box center [549, 605] width 1098 height 23
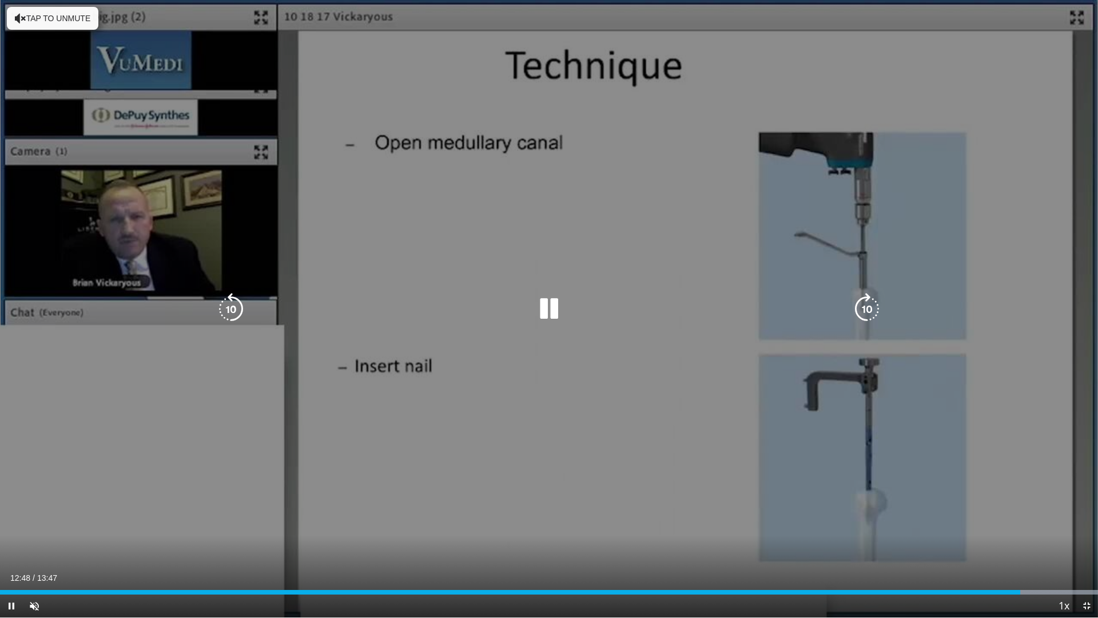
click at [593, 545] on div "10 seconds Tap to unmute" at bounding box center [549, 308] width 1098 height 617
click at [546, 415] on div "10 seconds Tap to unmute" at bounding box center [549, 308] width 1098 height 617
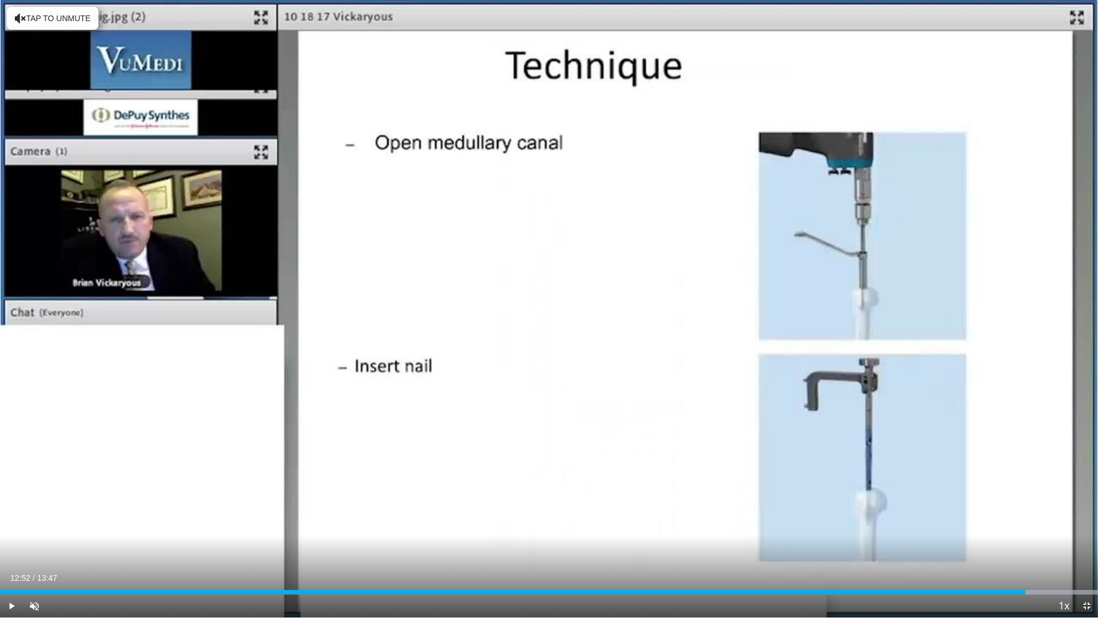
click at [581, 545] on div "Current Time 12:52 / Duration 13:47 Play Skip Backward Skip Forward Unmute 0% L…" at bounding box center [549, 605] width 1098 height 23
click at [37, 545] on span "Video Player" at bounding box center [34, 605] width 23 height 23
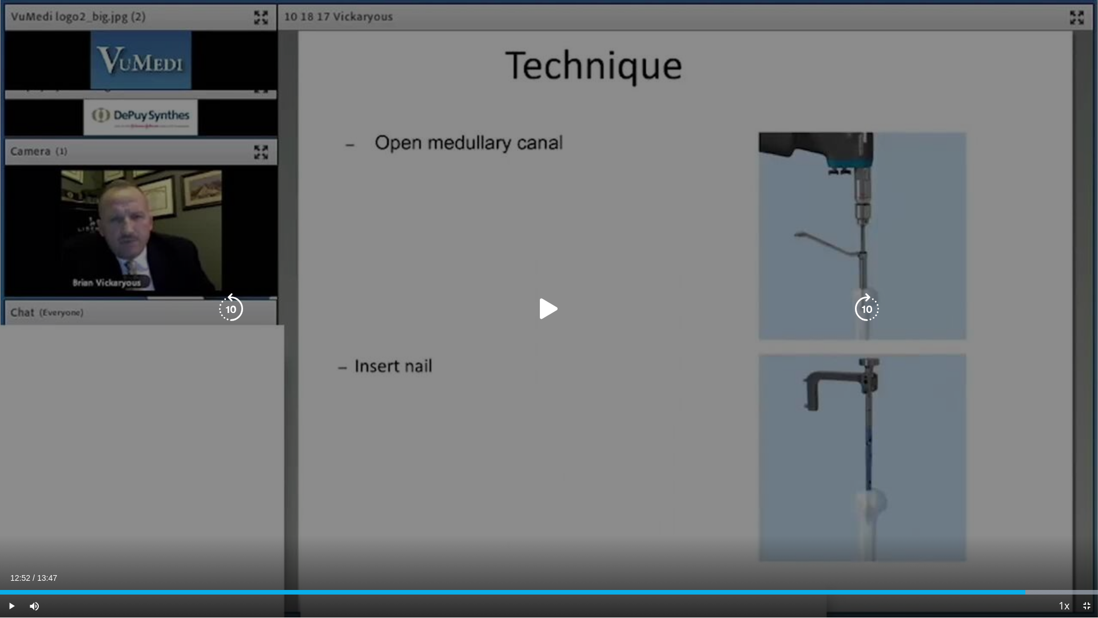
click at [546, 307] on icon "Video Player" at bounding box center [549, 309] width 32 height 32
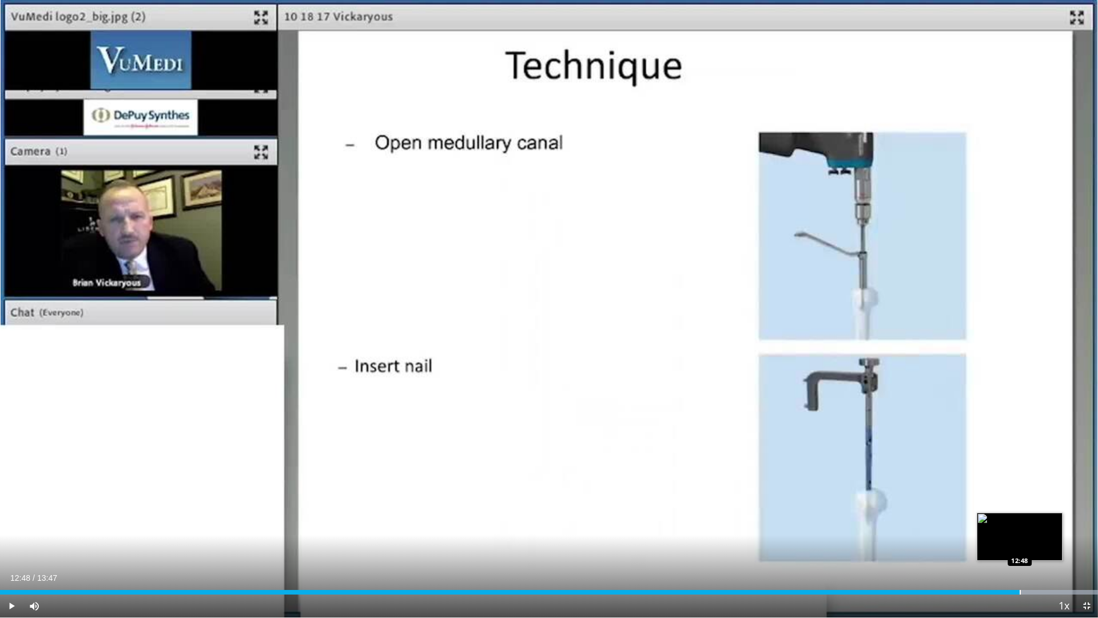
click at [1020, 545] on div "Progress Bar" at bounding box center [1020, 592] width 1 height 5
drag, startPoint x: 1019, startPoint y: 589, endPoint x: 997, endPoint y: 593, distance: 22.7
click at [997, 545] on div "Loaded : 100.00% 12:32 12:31" at bounding box center [549, 589] width 1098 height 11
click at [535, 545] on div "Current Time 13:31 / Duration 13:47" at bounding box center [549, 578] width 1098 height 10
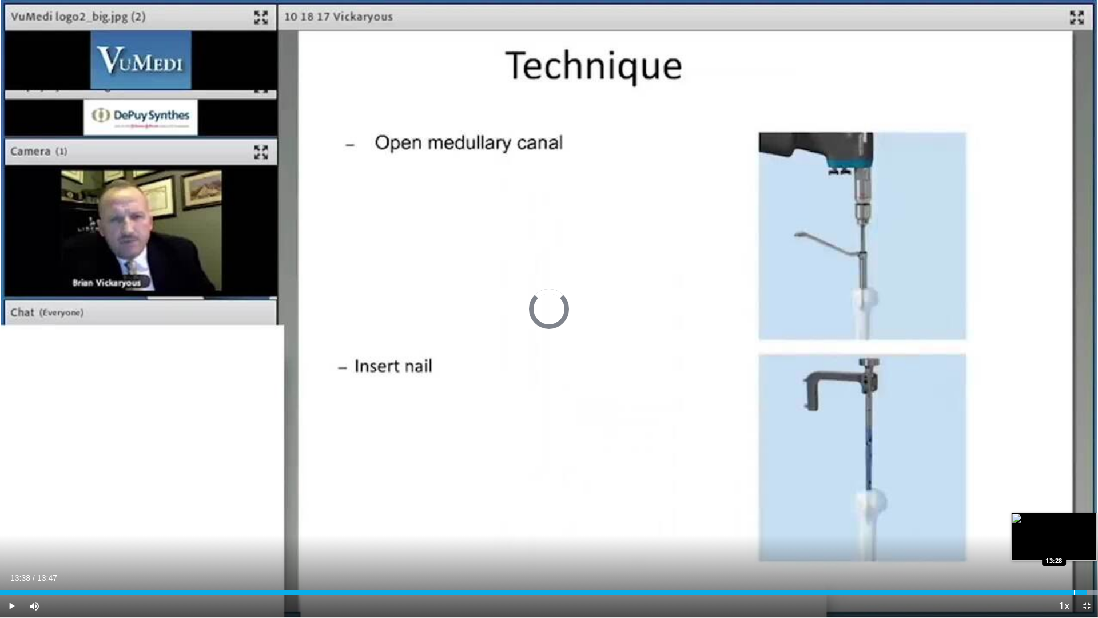
click at [1074, 545] on div "Loaded : 100.00% 13:38 13:28" at bounding box center [549, 589] width 1098 height 11
click at [1063, 545] on div "Loaded : 100.00% 13:34 13:20" at bounding box center [549, 589] width 1098 height 11
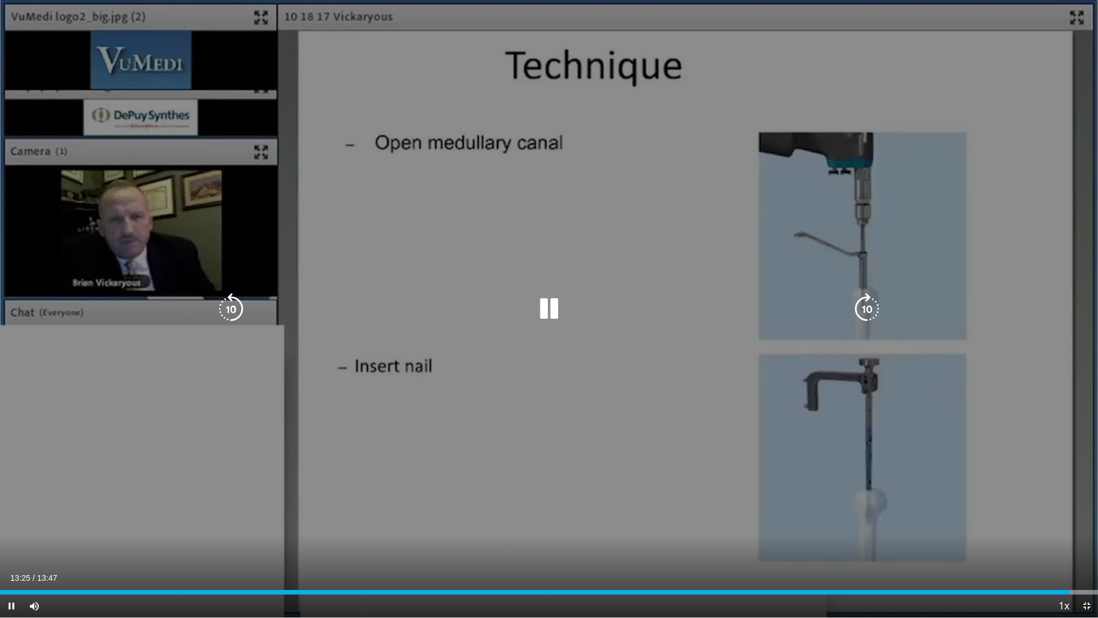
click at [545, 312] on icon "Video Player" at bounding box center [549, 309] width 32 height 32
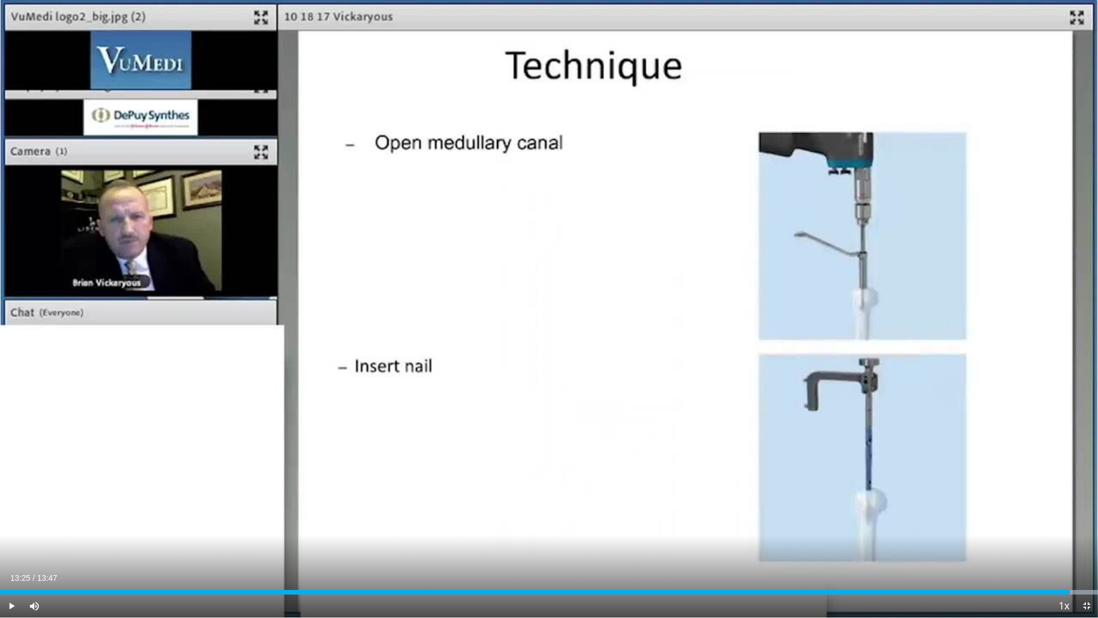
click at [608, 545] on div "Current Time 13:25 / Duration 13:47" at bounding box center [549, 578] width 1098 height 10
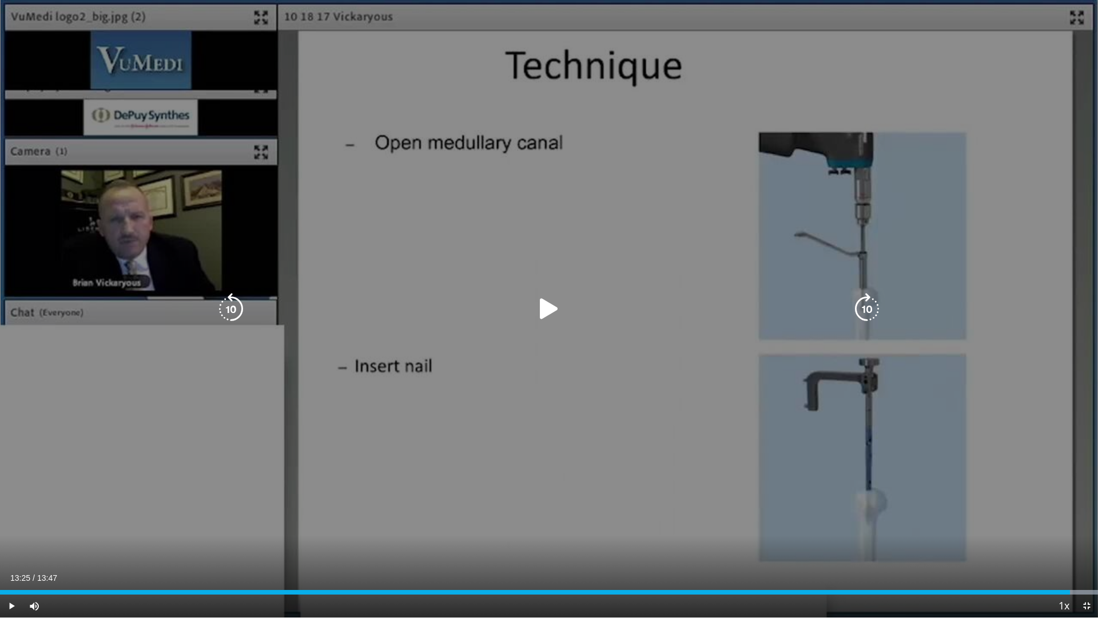
click at [552, 467] on div "10 seconds Tap to unmute" at bounding box center [549, 308] width 1098 height 617
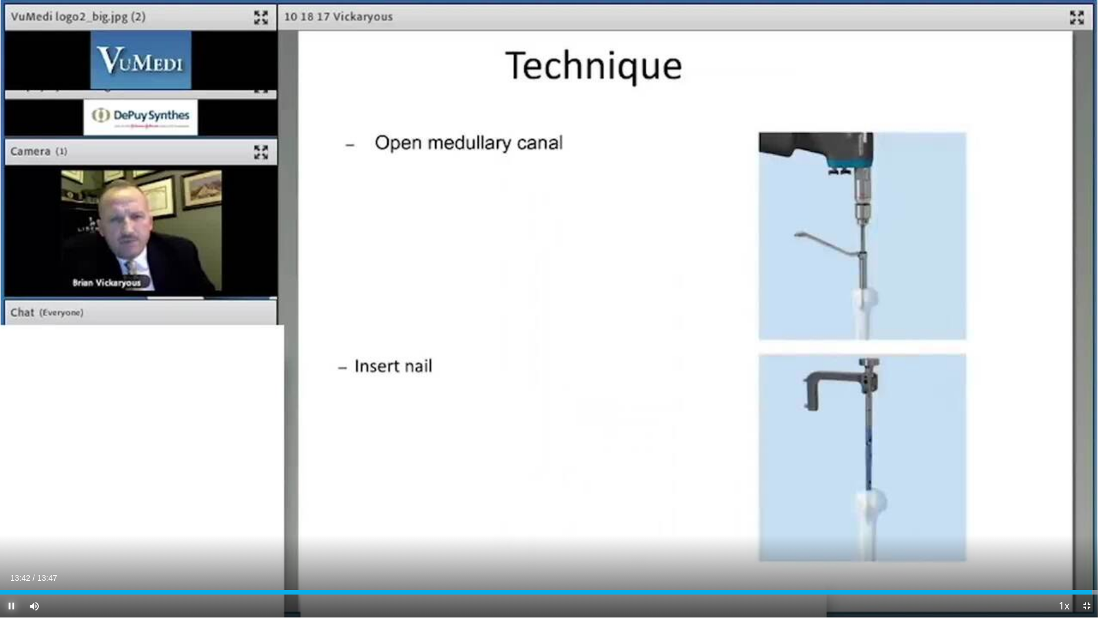
click at [8, 545] on span "Video Player" at bounding box center [11, 605] width 23 height 23
click at [1086, 545] on span "Video Player" at bounding box center [1087, 605] width 23 height 23
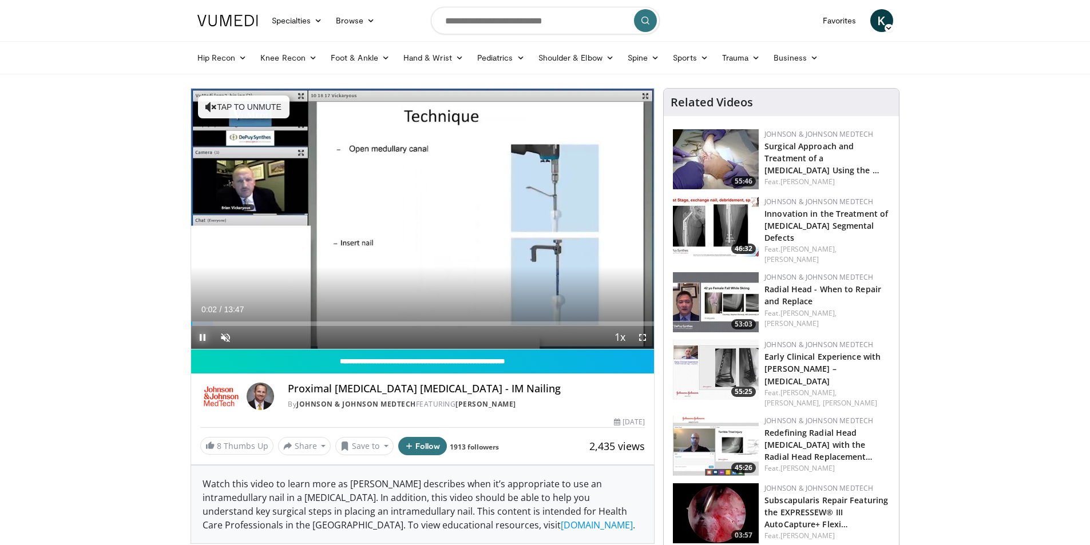
click at [201, 338] on span "Video Player" at bounding box center [202, 337] width 23 height 23
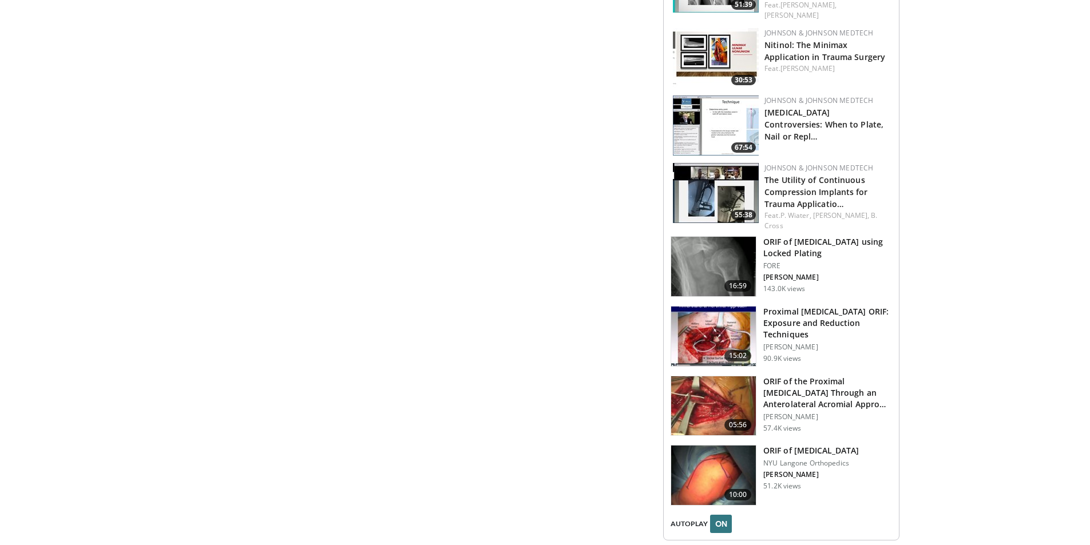
scroll to position [1030, 0]
